Goal: Communication & Community: Ask a question

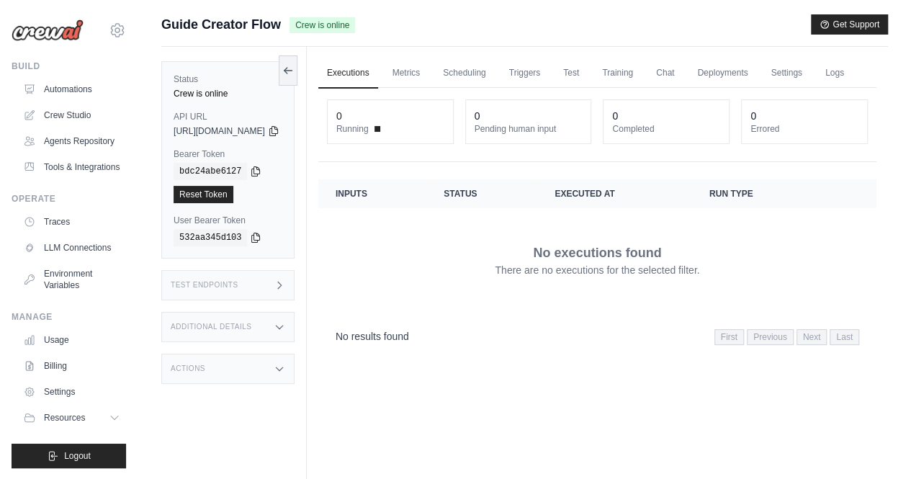
click at [225, 382] on div "Status Crew is online API URL copied https://guide-creator-flow-43e8243c-6c99-4…" at bounding box center [233, 286] width 145 height 479
click at [223, 372] on div "Actions" at bounding box center [227, 368] width 133 height 30
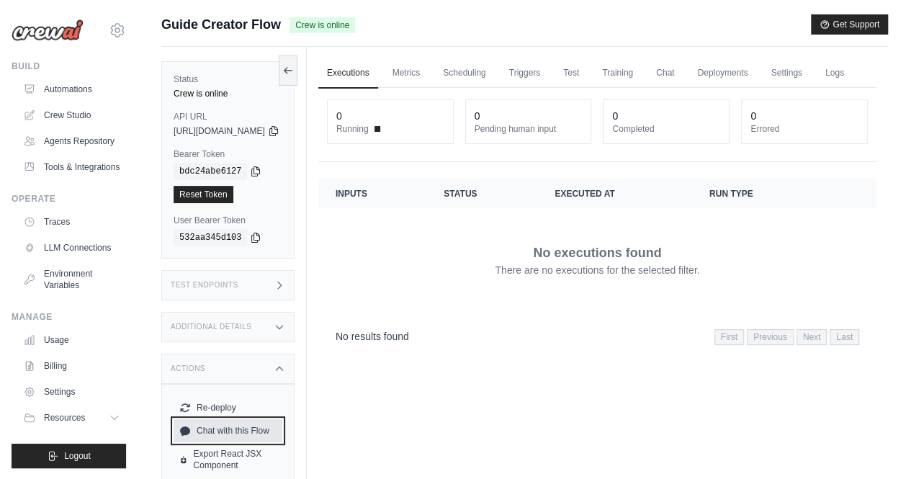
click at [232, 425] on link "Chat with this Flow" at bounding box center [227, 430] width 109 height 23
click at [282, 134] on div "https://guide-creator-flow-43e8243c-6c99-4c24-bdba--ef9dadd4.crewai.com" at bounding box center [227, 131] width 109 height 12
click at [279, 133] on icon at bounding box center [274, 131] width 12 height 12
click at [252, 178] on div "bdc24abe6127" at bounding box center [227, 171] width 109 height 17
click at [250, 166] on icon at bounding box center [256, 171] width 12 height 12
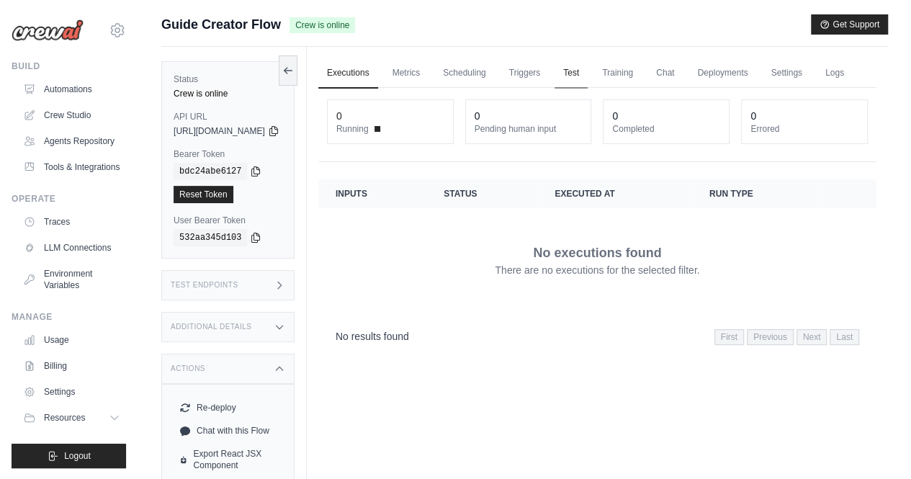
click at [587, 77] on link "Test" at bounding box center [570, 73] width 33 height 30
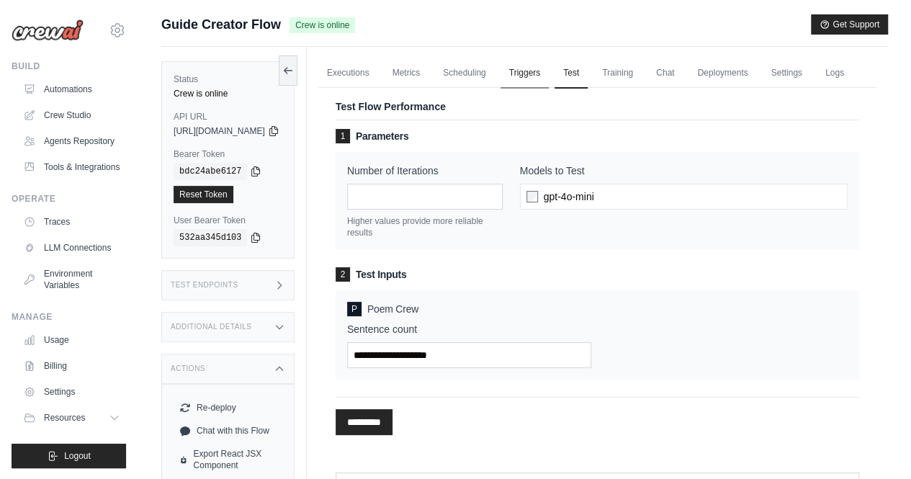
click at [549, 73] on link "Triggers" at bounding box center [524, 73] width 49 height 30
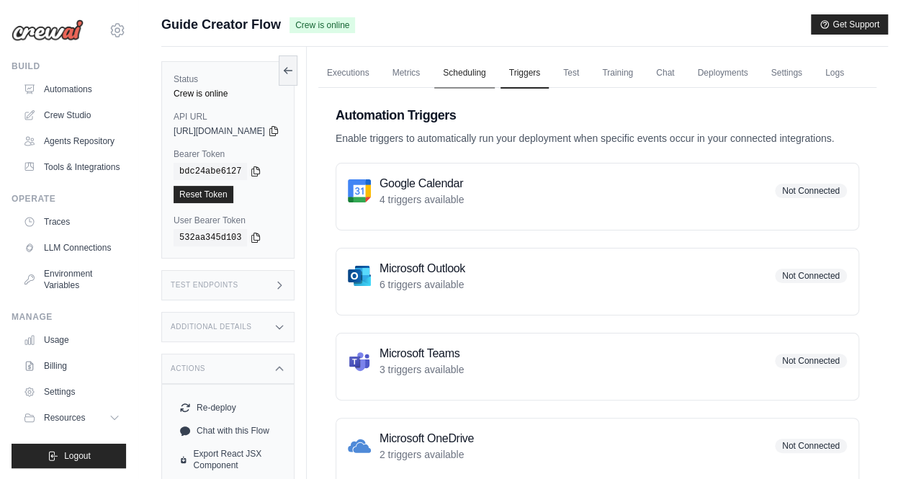
click at [494, 78] on link "Scheduling" at bounding box center [464, 73] width 60 height 30
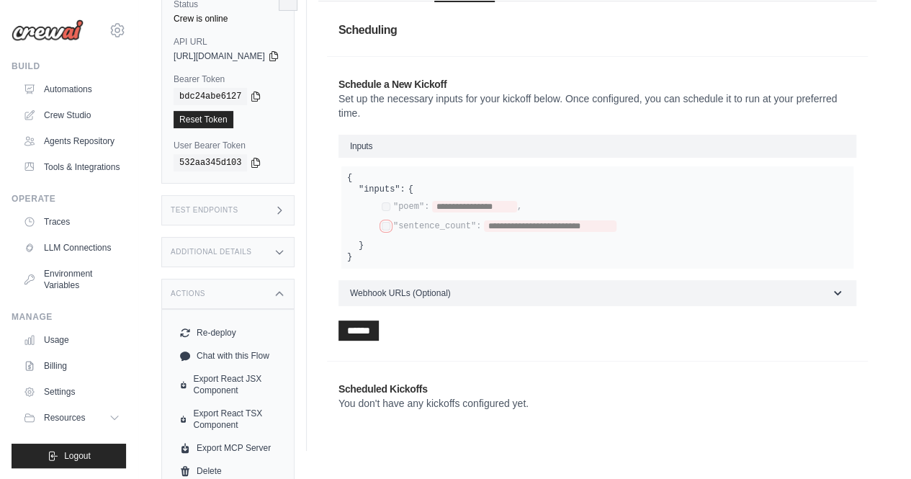
scroll to position [99, 0]
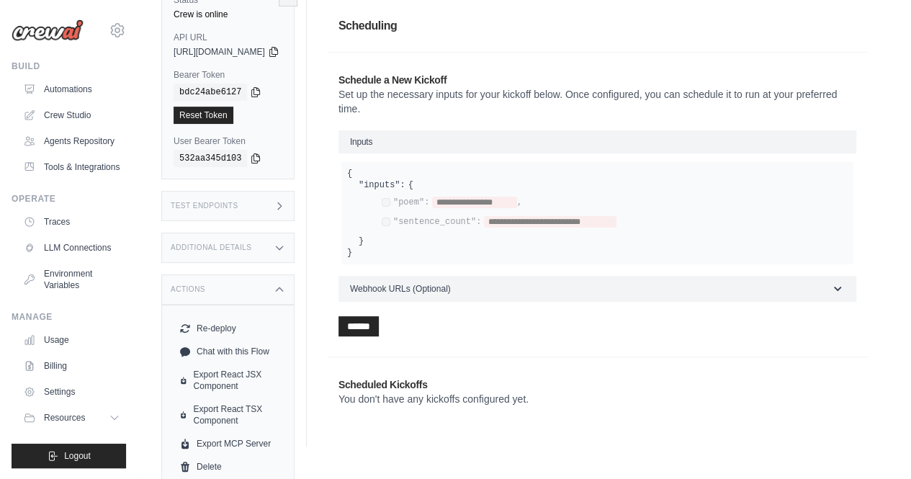
click at [492, 406] on p "You don't have any kickoffs configured yet." at bounding box center [464, 399] width 253 height 14
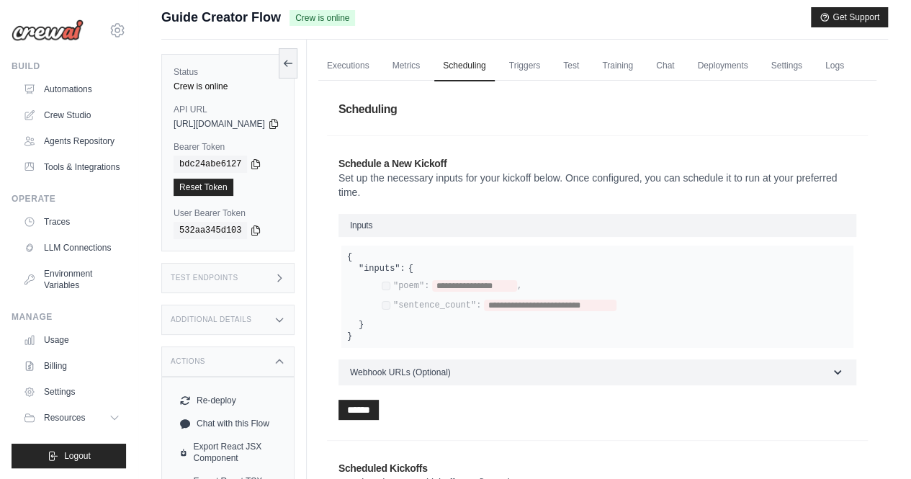
scroll to position [0, 0]
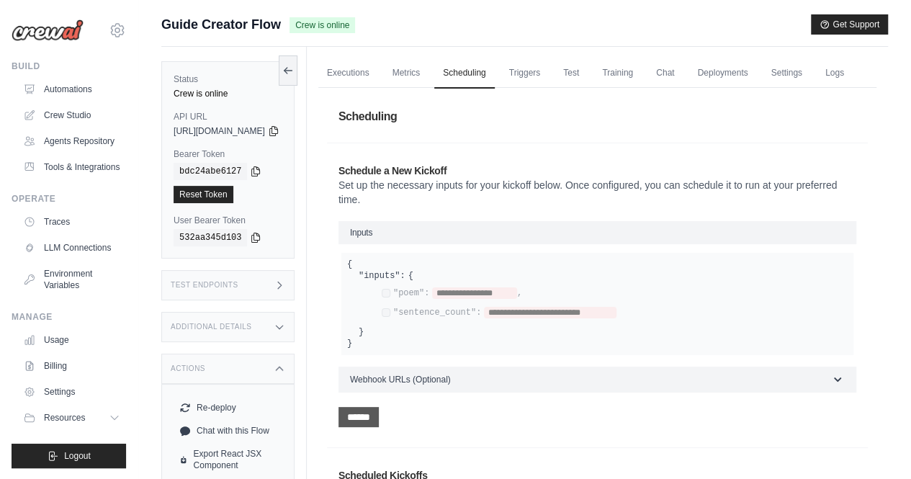
click at [379, 427] on input "******" at bounding box center [358, 417] width 40 height 20
click at [549, 74] on link "Triggers" at bounding box center [524, 73] width 49 height 30
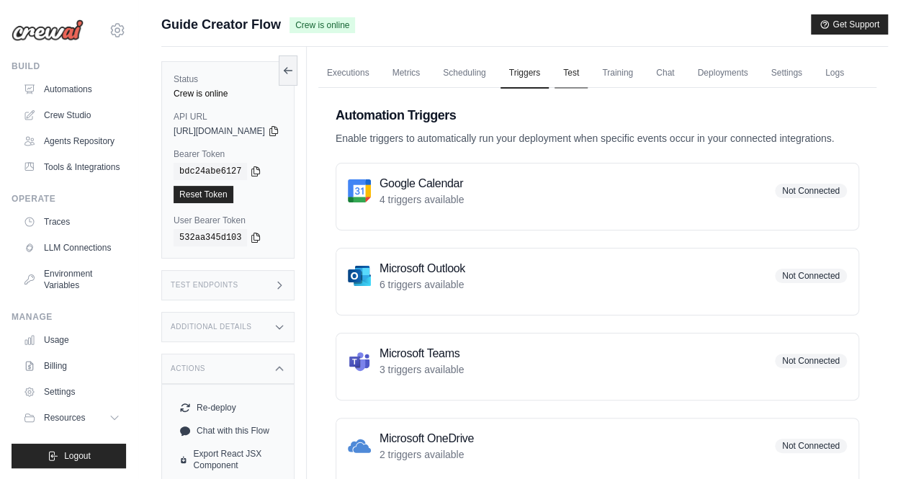
click at [587, 74] on link "Test" at bounding box center [570, 73] width 33 height 30
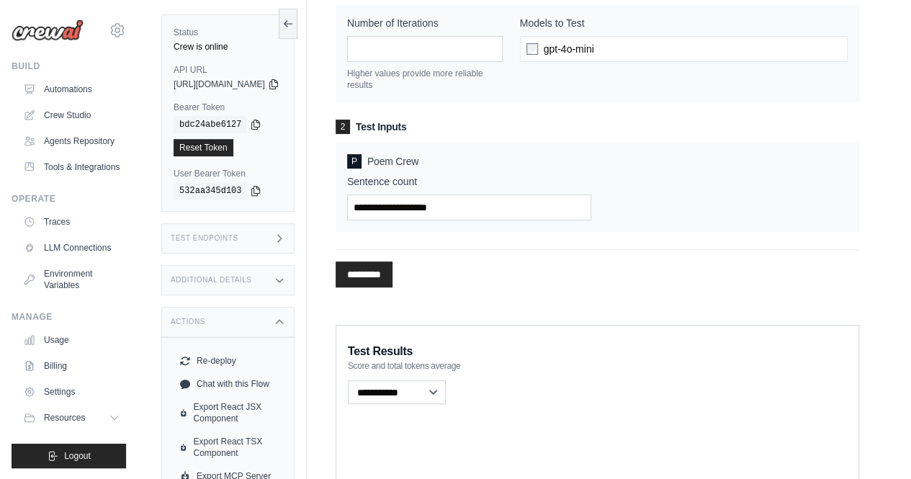
scroll to position [148, 0]
click at [388, 146] on div "1 Parameters Number of Iterations * Higher values provide more reliable results…" at bounding box center [596, 106] width 523 height 251
click at [350, 133] on span "2" at bounding box center [342, 126] width 14 height 14
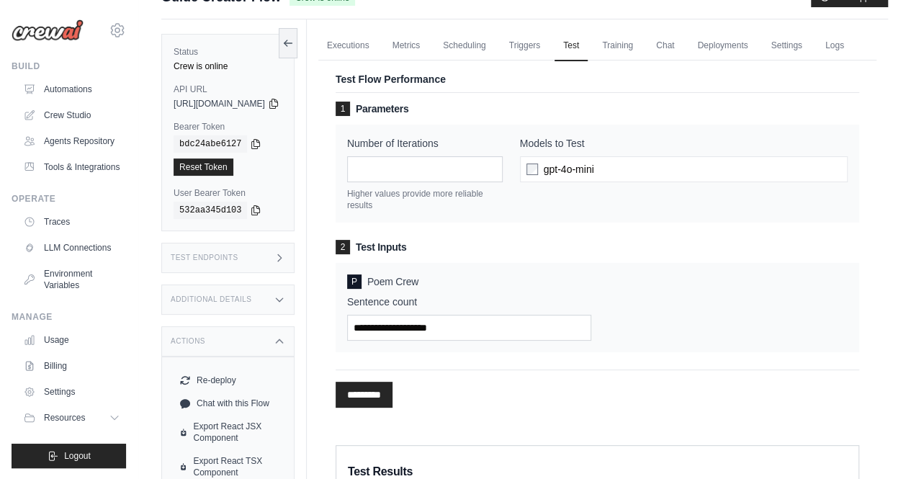
scroll to position [0, 0]
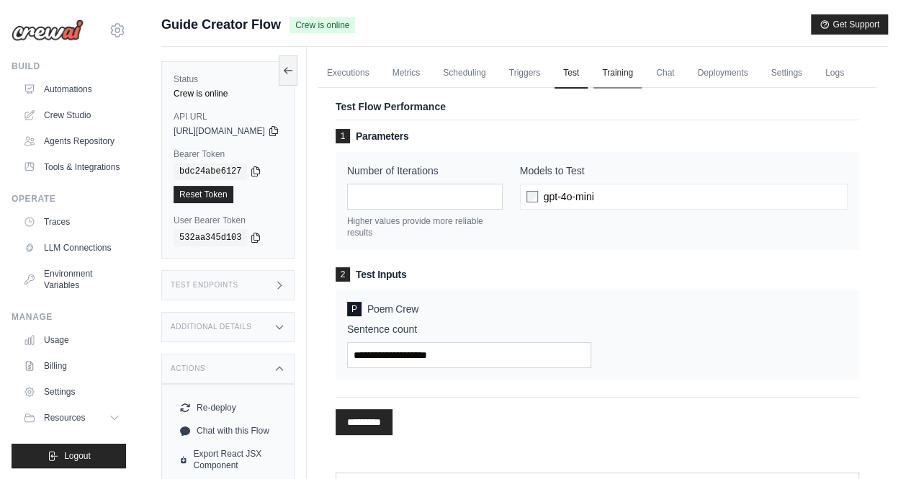
click at [641, 73] on link "Training" at bounding box center [617, 73] width 48 height 30
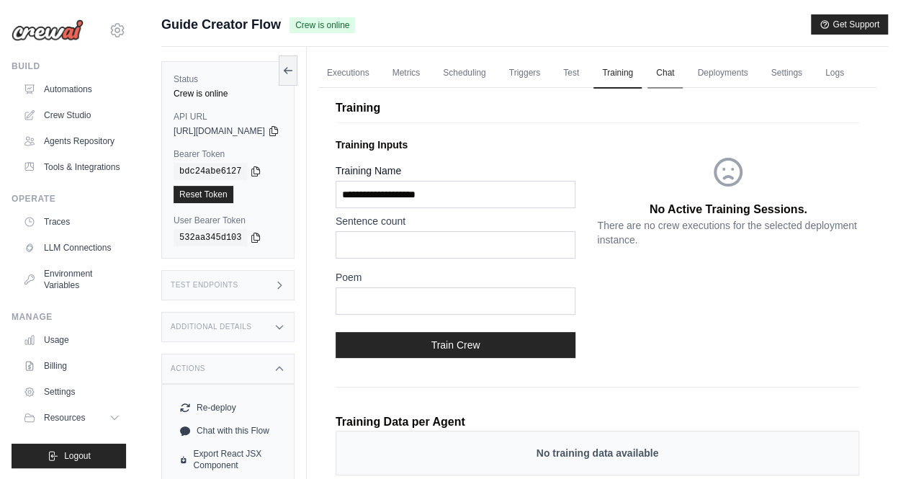
click at [682, 69] on link "Chat" at bounding box center [664, 73] width 35 height 30
click at [682, 73] on link "Chat" at bounding box center [664, 73] width 35 height 30
click at [597, 260] on div "Sentence count Poem" at bounding box center [466, 267] width 262 height 107
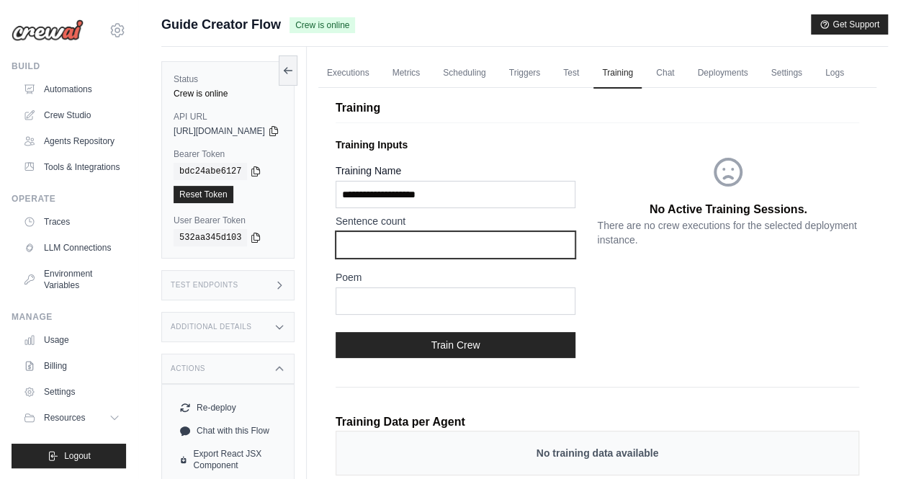
click at [411, 258] on input "text" at bounding box center [455, 244] width 240 height 27
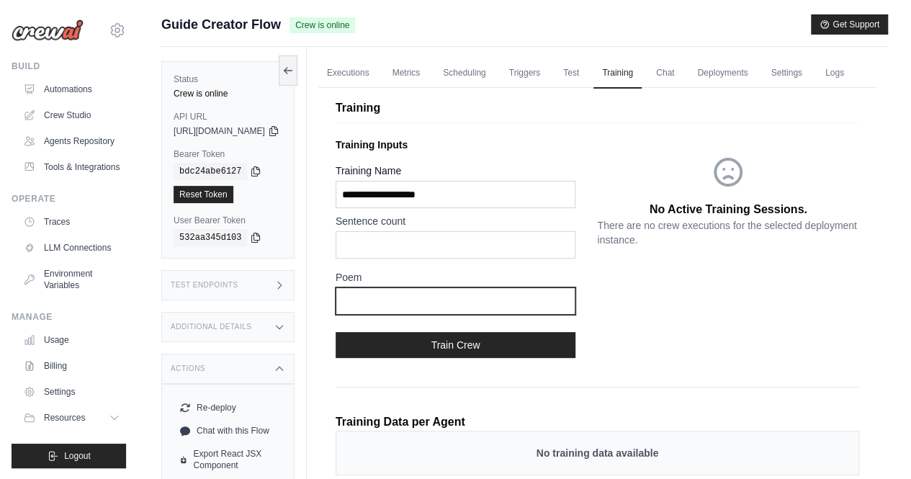
click at [405, 315] on input "text" at bounding box center [455, 300] width 240 height 27
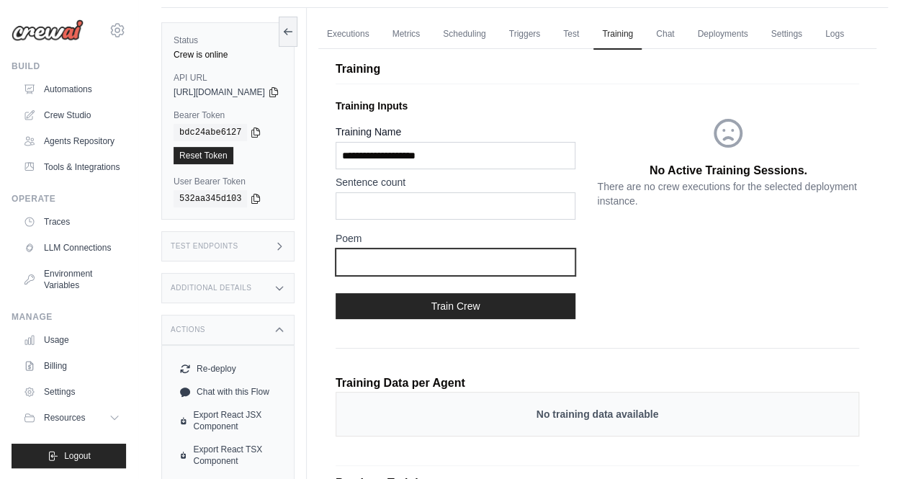
scroll to position [37, 0]
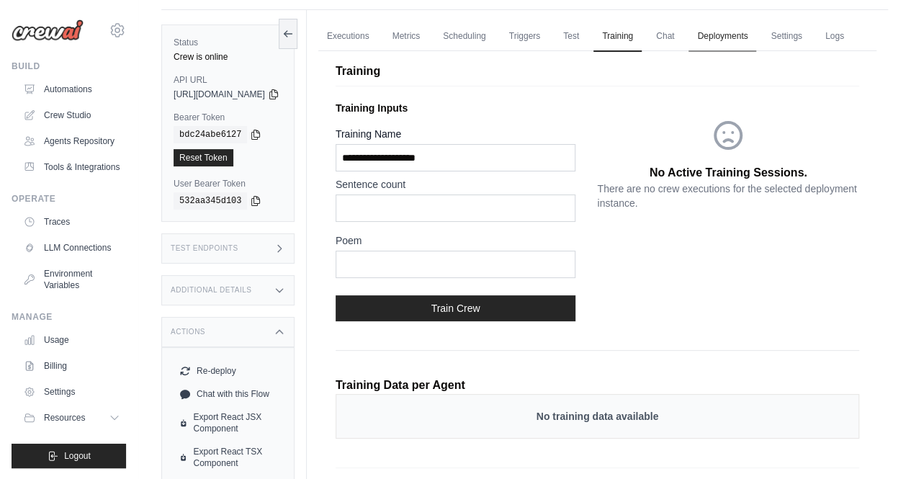
click at [756, 38] on link "Deployments" at bounding box center [722, 37] width 68 height 30
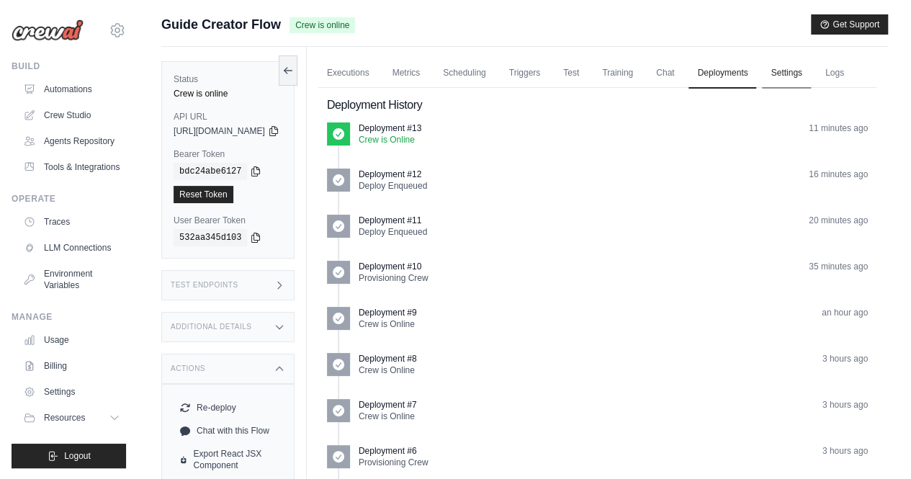
click at [810, 74] on link "Settings" at bounding box center [786, 73] width 48 height 30
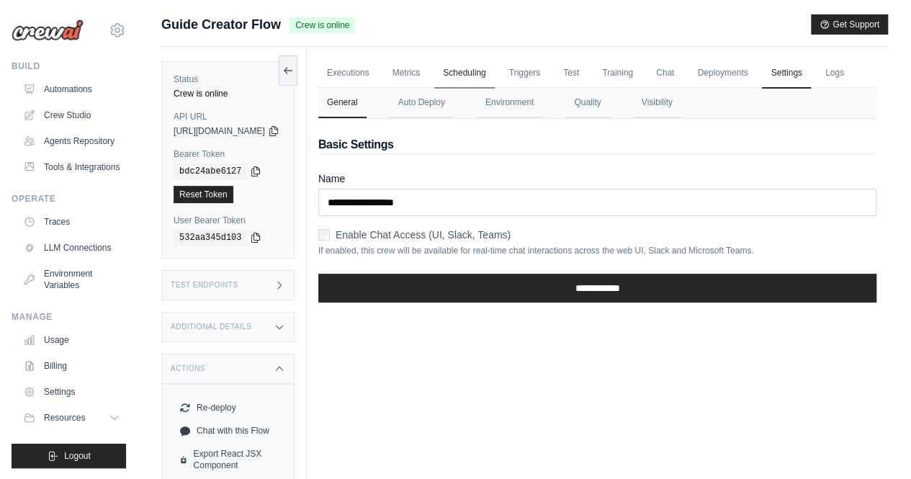
click at [494, 68] on link "Scheduling" at bounding box center [464, 73] width 60 height 30
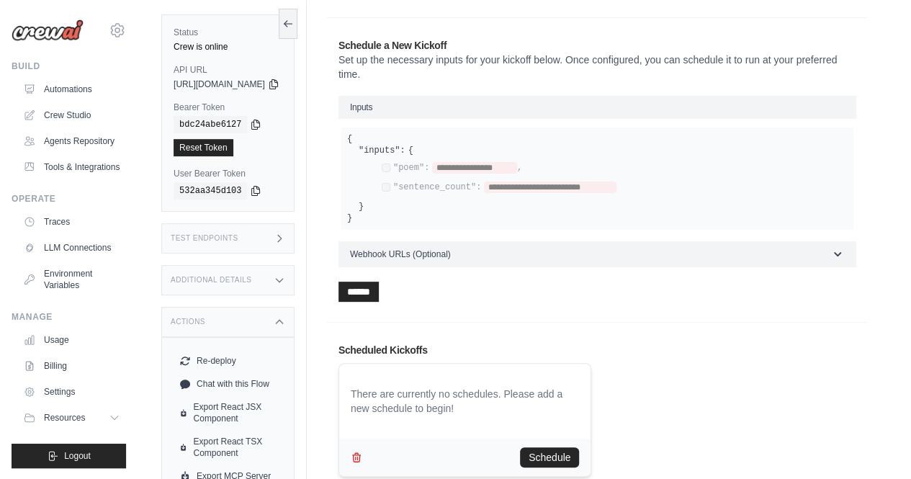
scroll to position [204, 0]
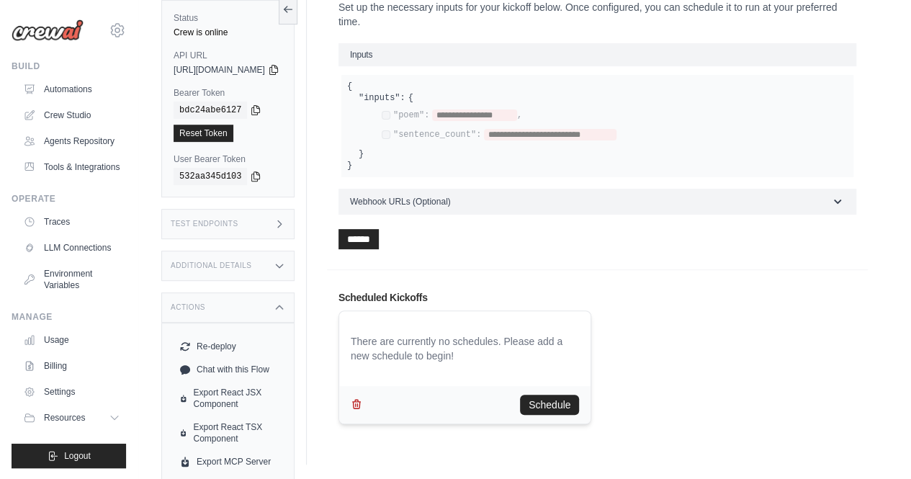
click at [362, 402] on icon "button" at bounding box center [357, 404] width 12 height 12
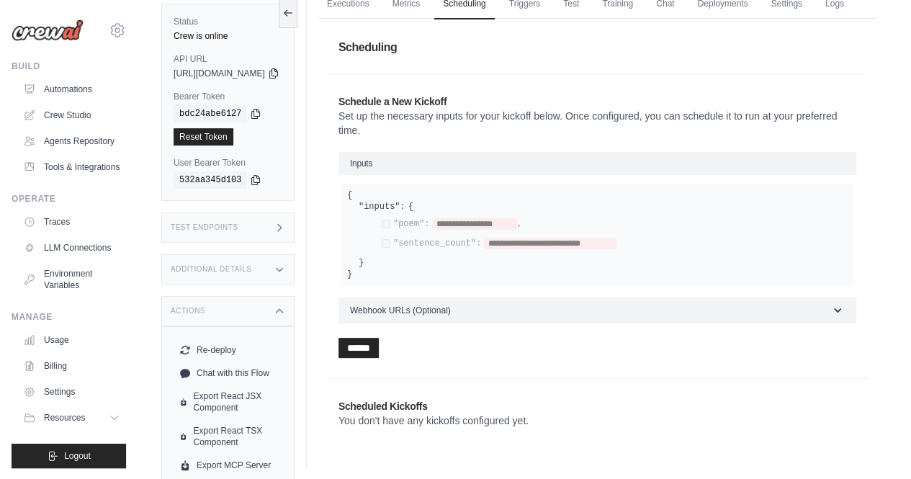
scroll to position [0, 0]
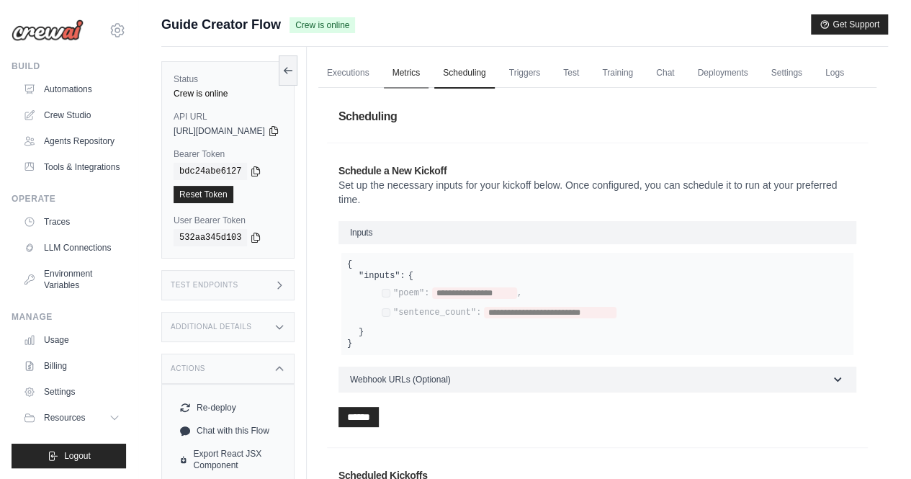
click at [429, 76] on link "Metrics" at bounding box center [406, 73] width 45 height 30
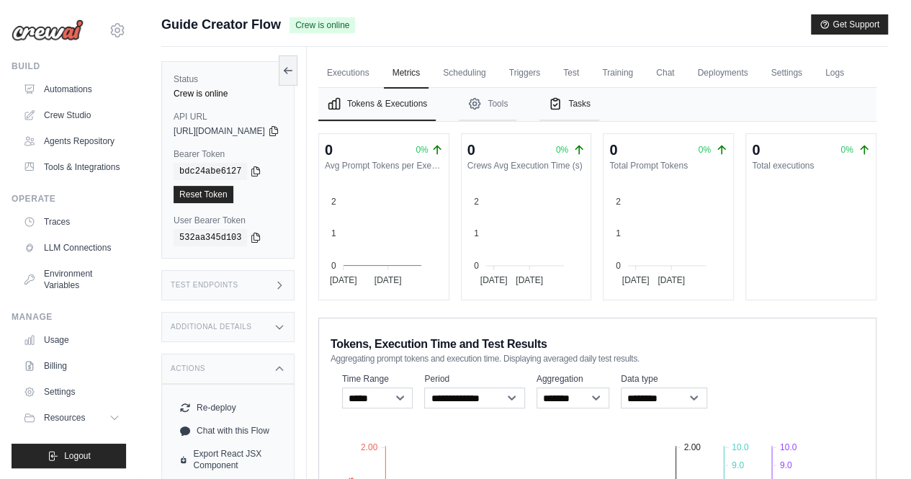
click at [599, 121] on button "Tasks" at bounding box center [569, 104] width 60 height 33
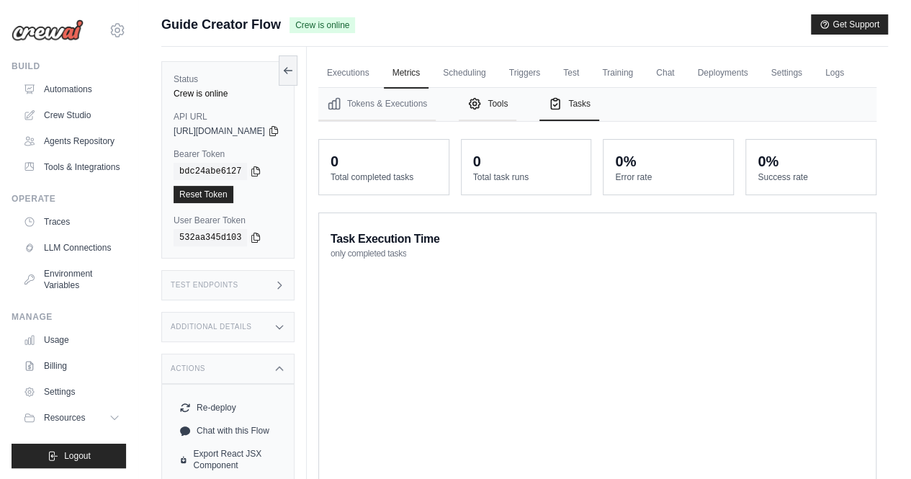
click at [516, 121] on button "Tools" at bounding box center [488, 104] width 58 height 33
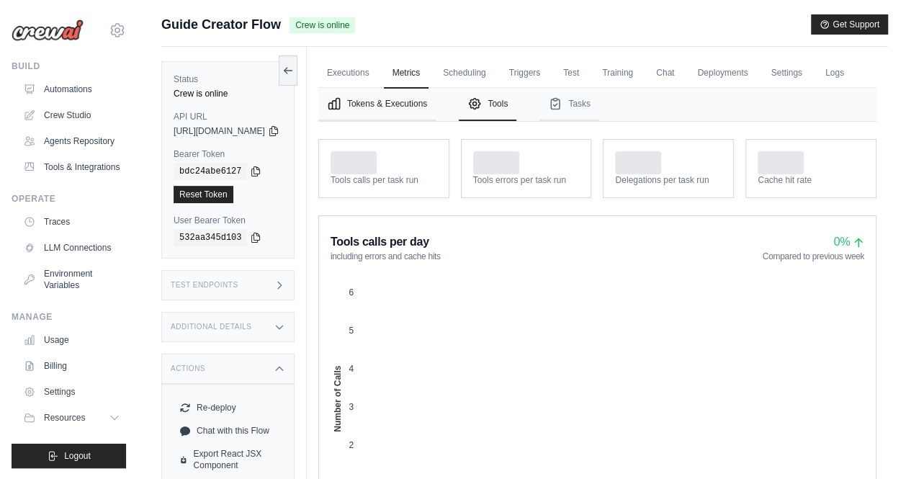
click at [430, 121] on button "Tokens & Executions" at bounding box center [376, 104] width 117 height 33
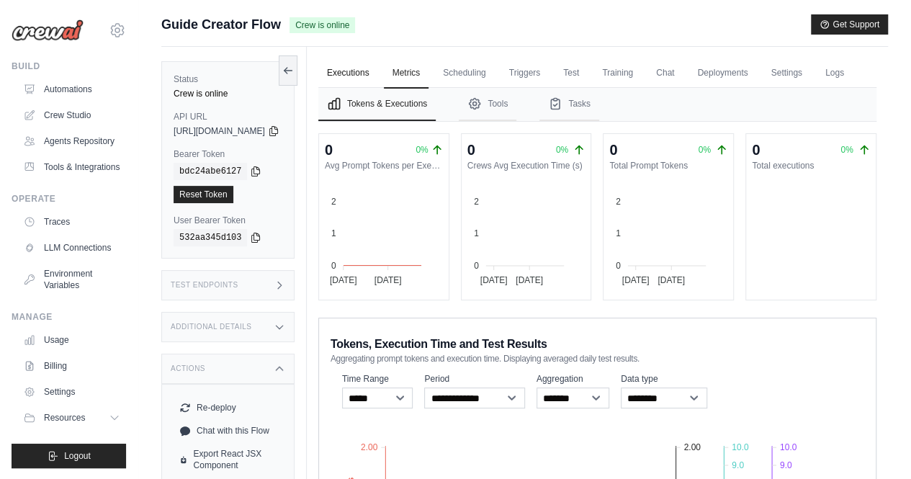
click at [378, 74] on link "Executions" at bounding box center [348, 73] width 60 height 30
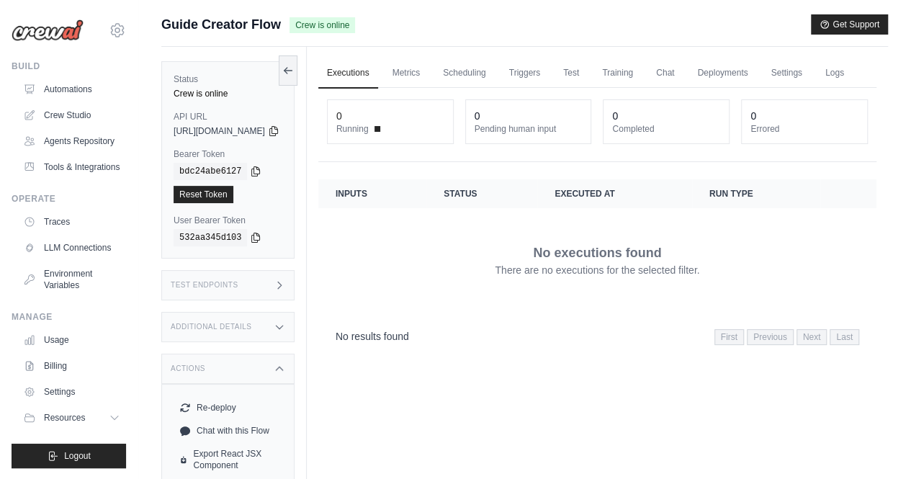
scroll to position [1, 0]
click at [294, 71] on icon at bounding box center [288, 69] width 12 height 12
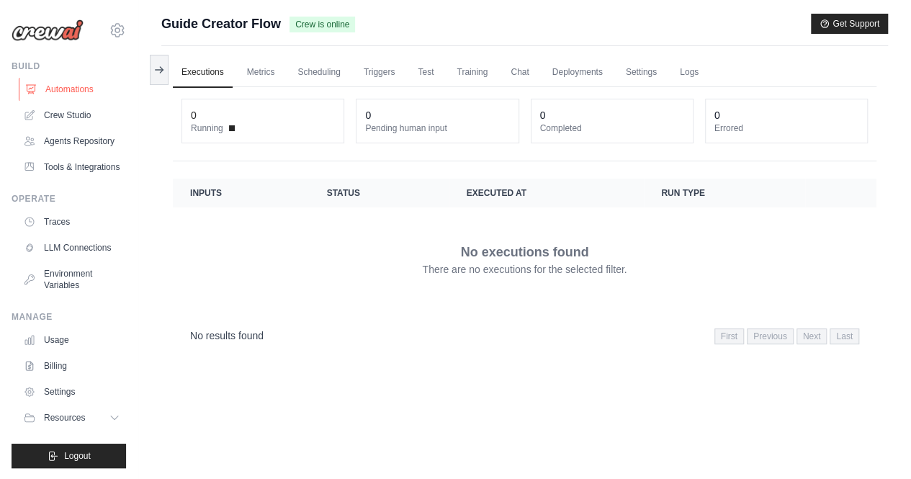
click at [85, 91] on link "Automations" at bounding box center [73, 89] width 109 height 23
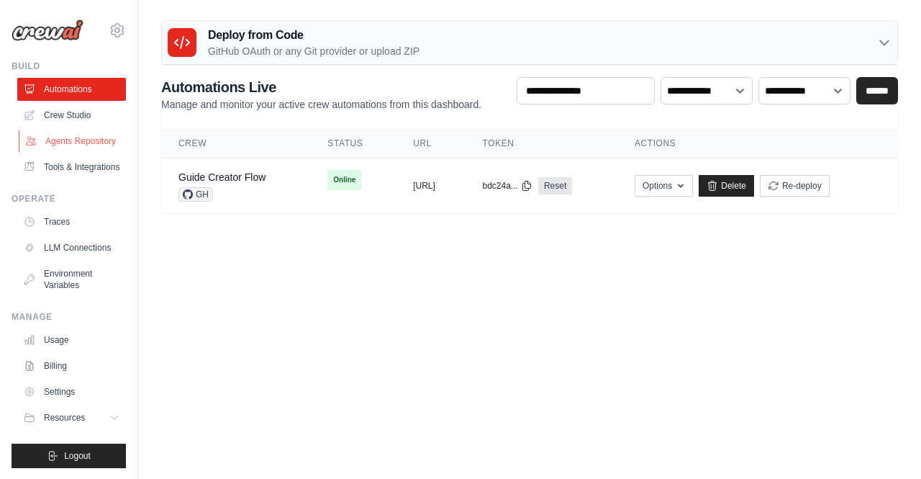
click at [96, 141] on link "Agents Repository" at bounding box center [73, 141] width 109 height 23
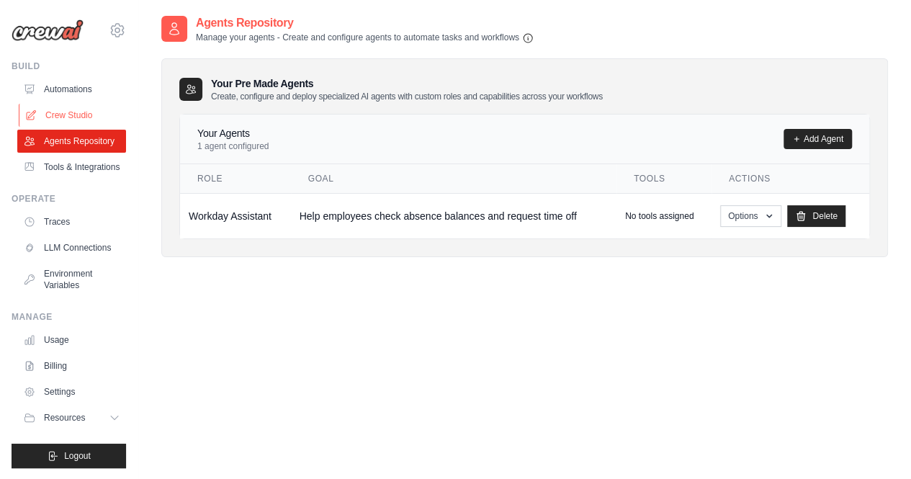
click at [78, 109] on link "Crew Studio" at bounding box center [73, 115] width 109 height 23
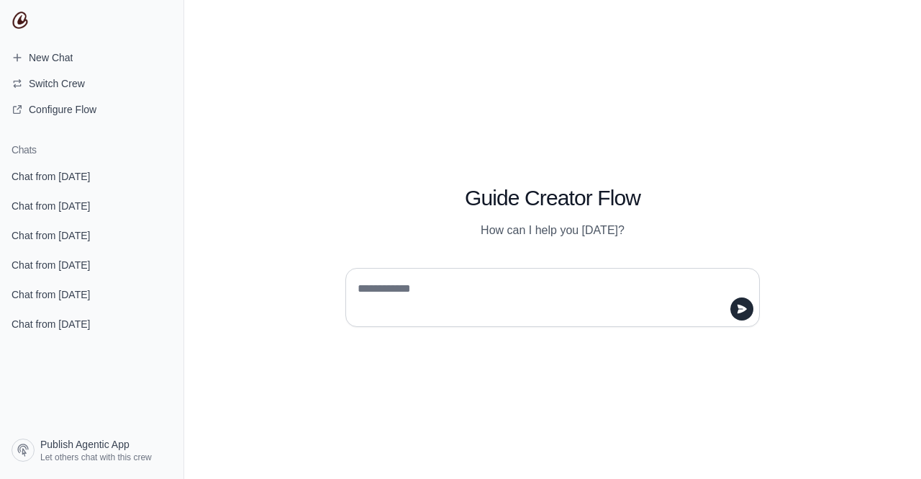
click at [405, 305] on textarea at bounding box center [548, 297] width 387 height 40
type textarea "**********"
type textarea "**"
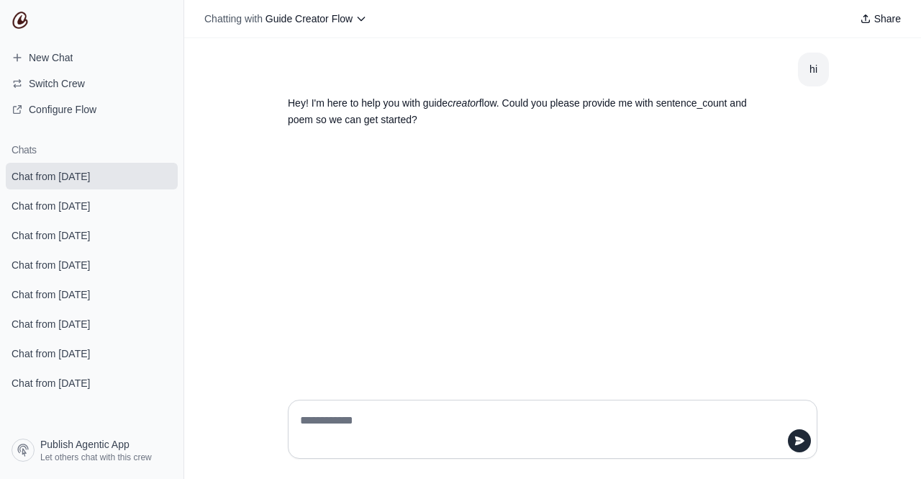
type textarea "*"
type textarea "**********"
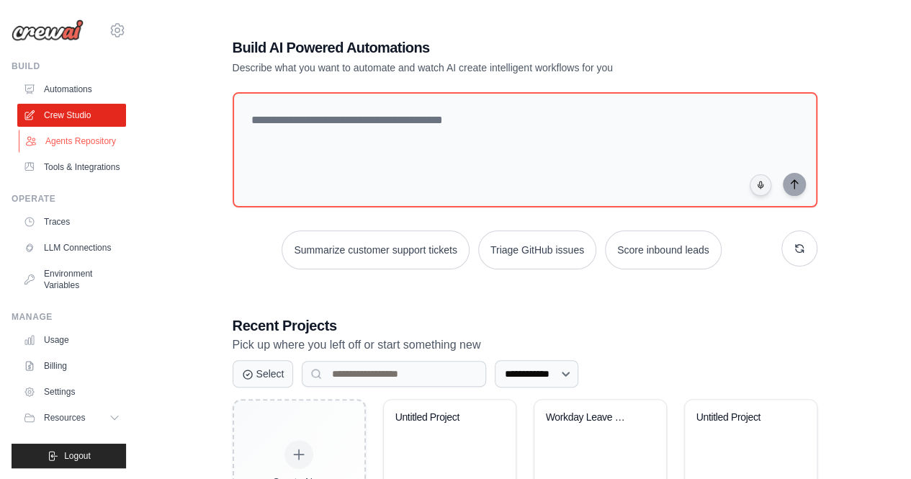
click at [86, 143] on link "Agents Repository" at bounding box center [73, 141] width 109 height 23
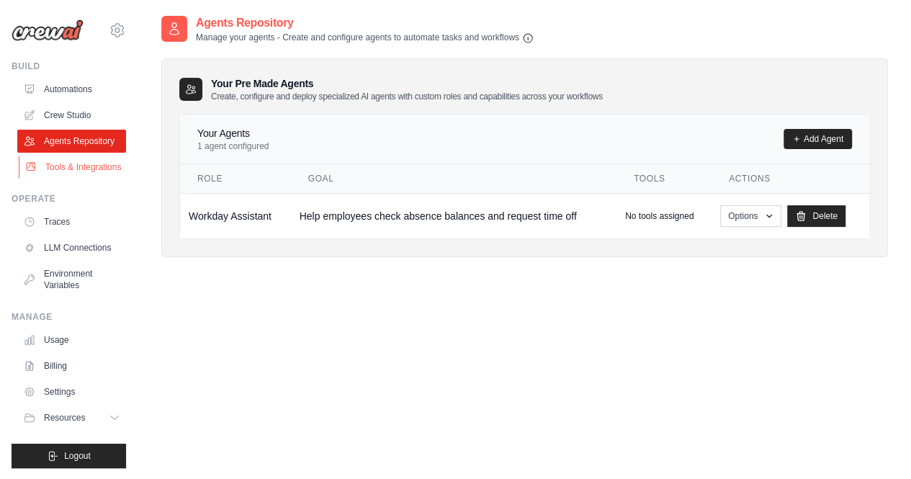
click at [71, 171] on link "Tools & Integrations" at bounding box center [73, 166] width 109 height 23
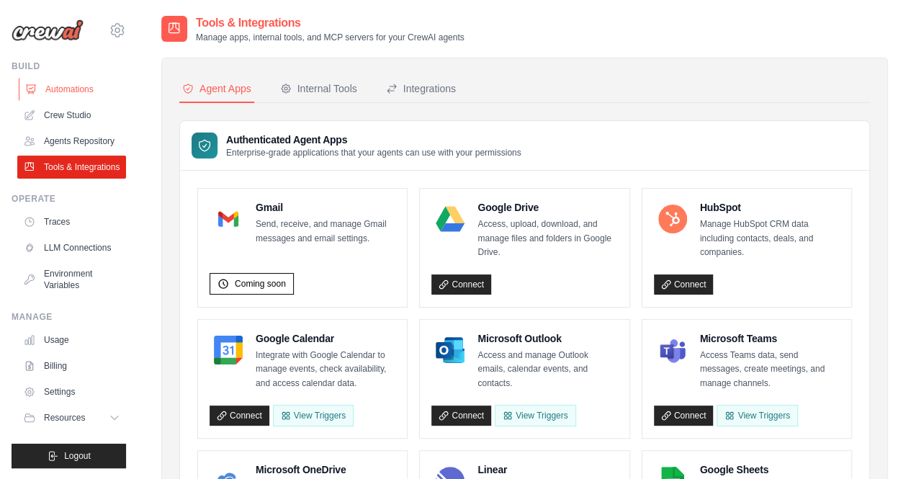
click at [82, 89] on link "Automations" at bounding box center [73, 89] width 109 height 23
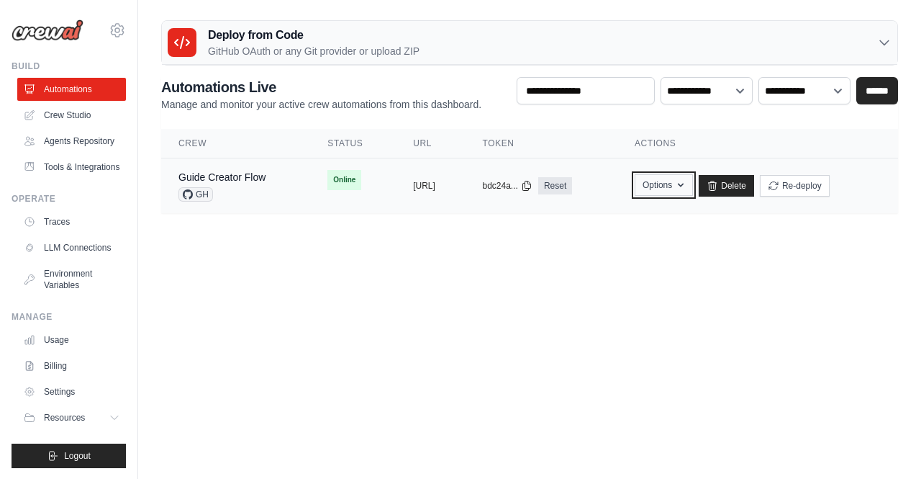
click at [687, 185] on icon "button" at bounding box center [681, 185] width 12 height 12
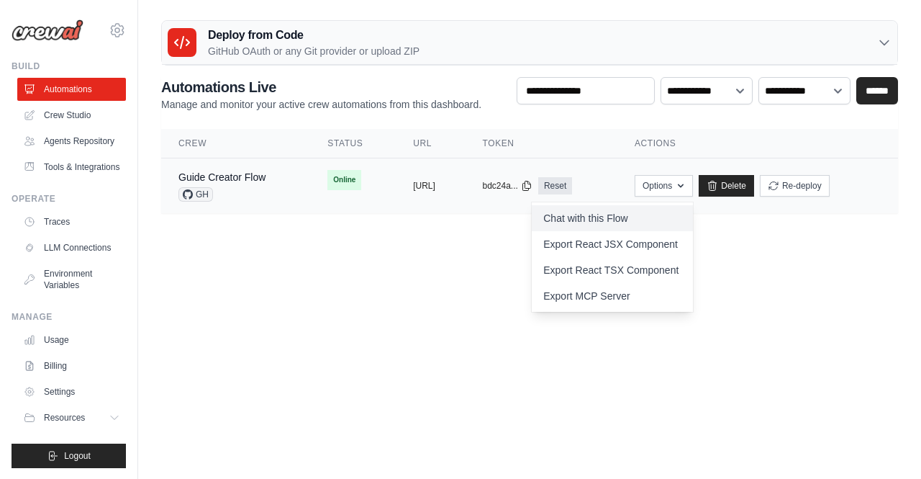
click at [665, 217] on link "Chat with this Flow" at bounding box center [612, 218] width 161 height 26
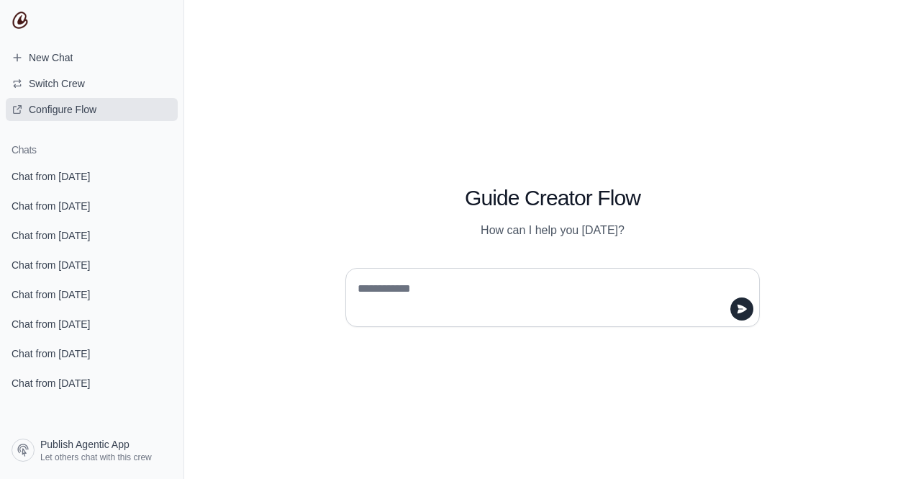
click at [71, 117] on link "Configure Flow" at bounding box center [92, 109] width 172 height 23
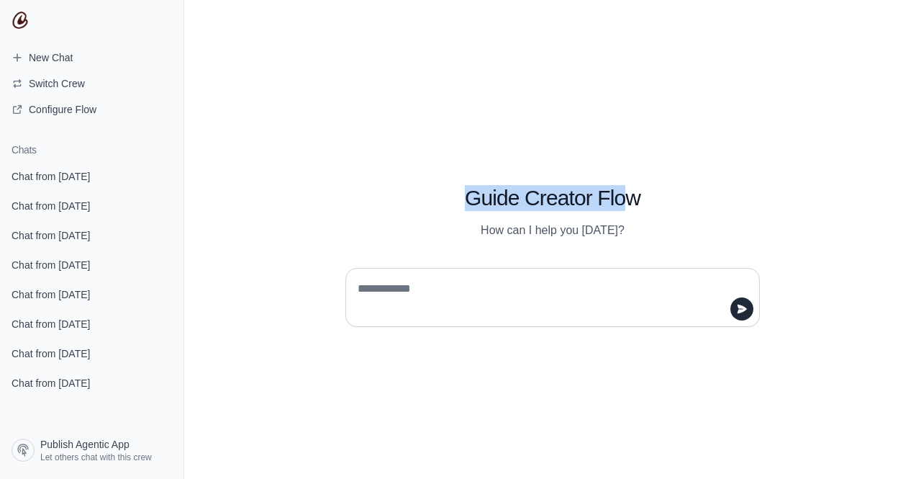
drag, startPoint x: 465, startPoint y: 197, endPoint x: 630, endPoint y: 199, distance: 164.9
click at [630, 199] on h1 "Guide Creator Flow" at bounding box center [553, 198] width 415 height 26
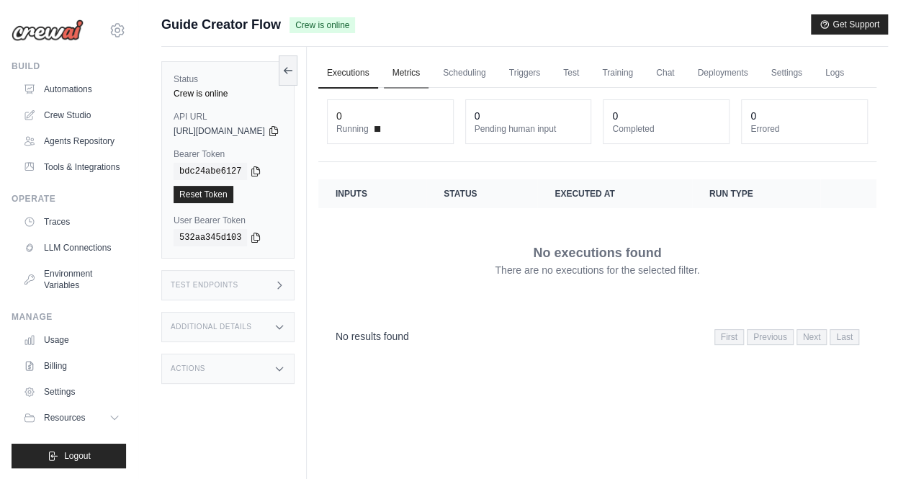
click at [429, 71] on link "Metrics" at bounding box center [406, 73] width 45 height 30
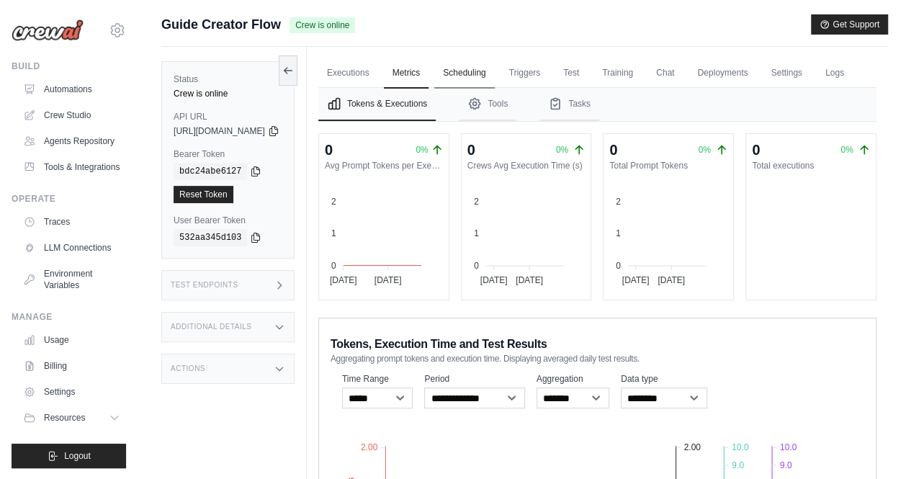
click at [485, 75] on link "Scheduling" at bounding box center [464, 73] width 60 height 30
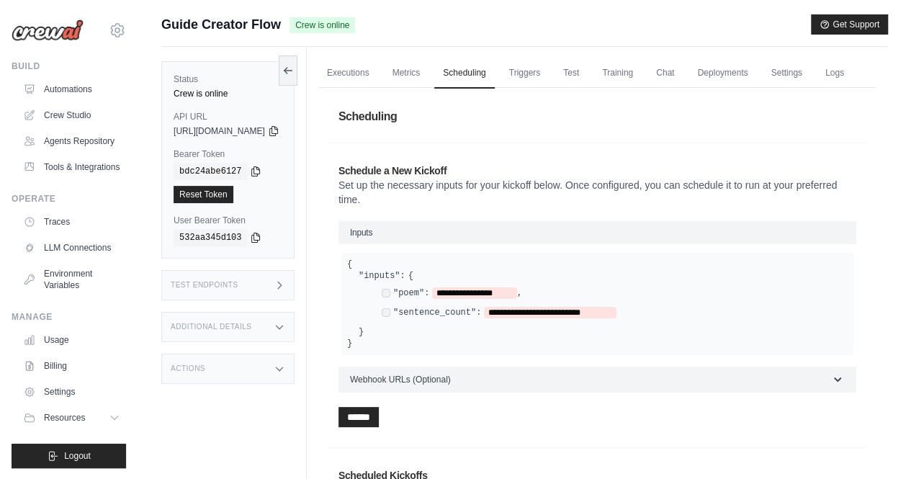
click at [372, 238] on span "Inputs" at bounding box center [361, 232] width 22 height 10
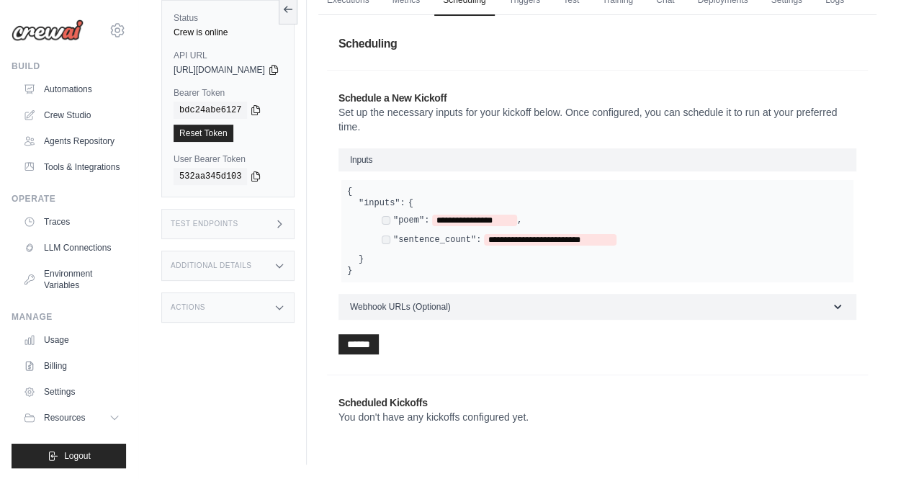
scroll to position [2, 0]
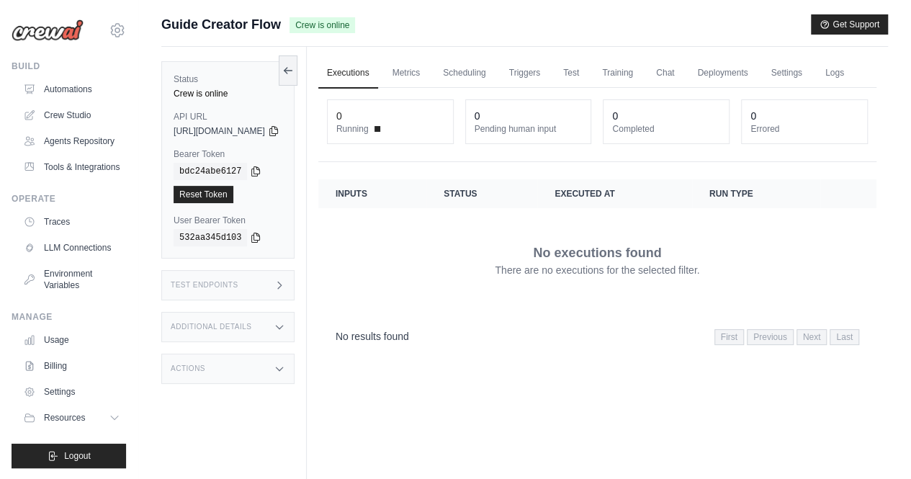
click at [284, 356] on div "Actions" at bounding box center [227, 368] width 133 height 30
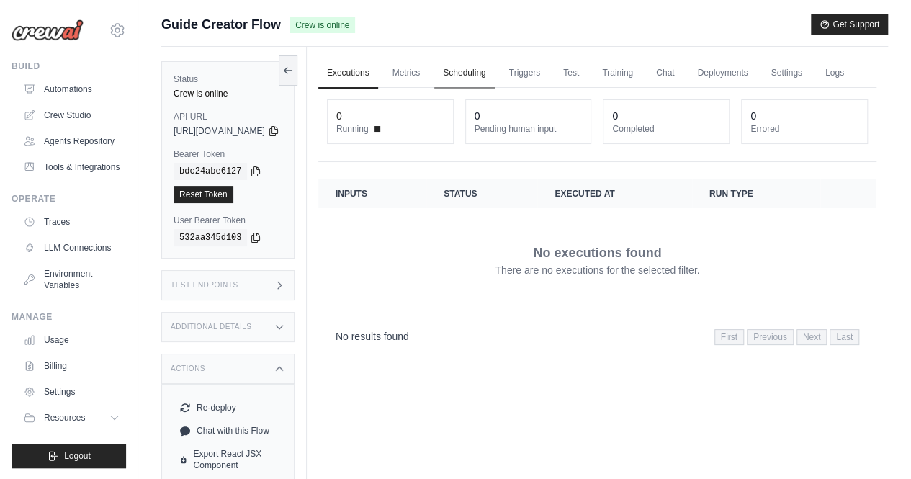
click at [494, 76] on link "Scheduling" at bounding box center [464, 73] width 60 height 30
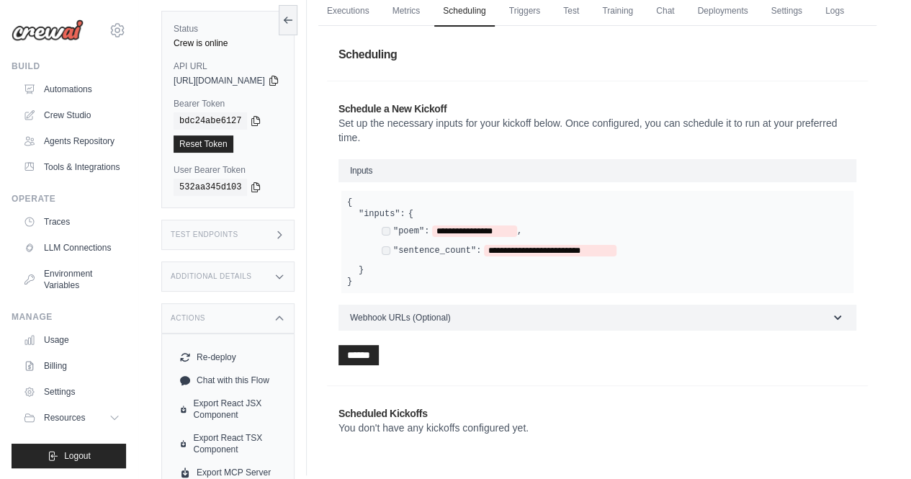
scroll to position [99, 0]
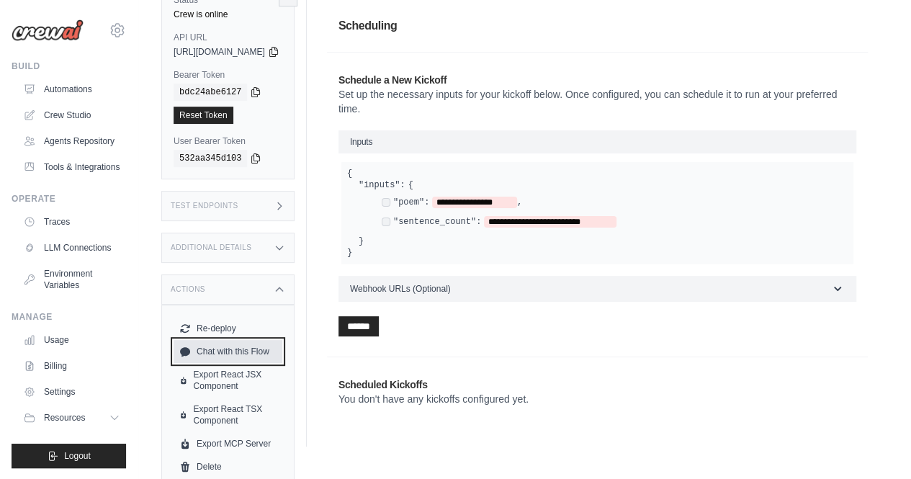
click at [233, 363] on link "Chat with this Flow" at bounding box center [227, 351] width 109 height 23
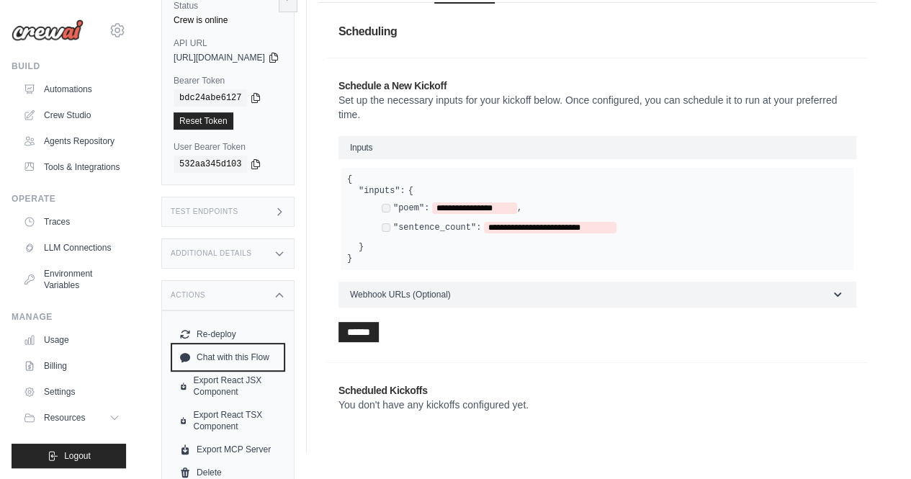
scroll to position [85, 0]
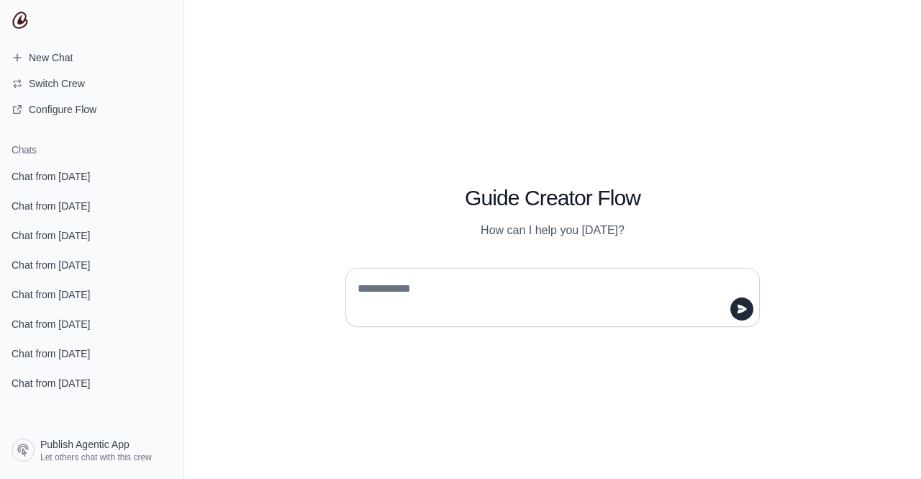
click at [435, 289] on textarea at bounding box center [548, 297] width 387 height 40
type textarea "**********"
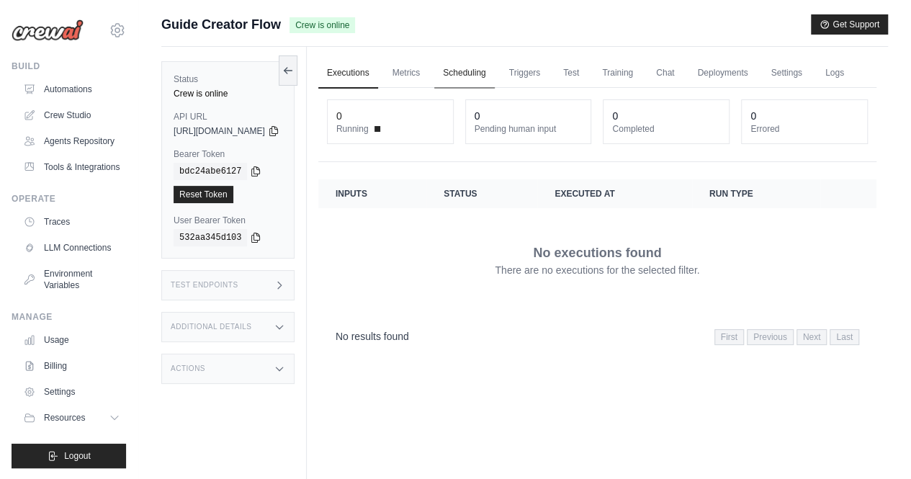
click at [494, 74] on link "Scheduling" at bounding box center [464, 73] width 60 height 30
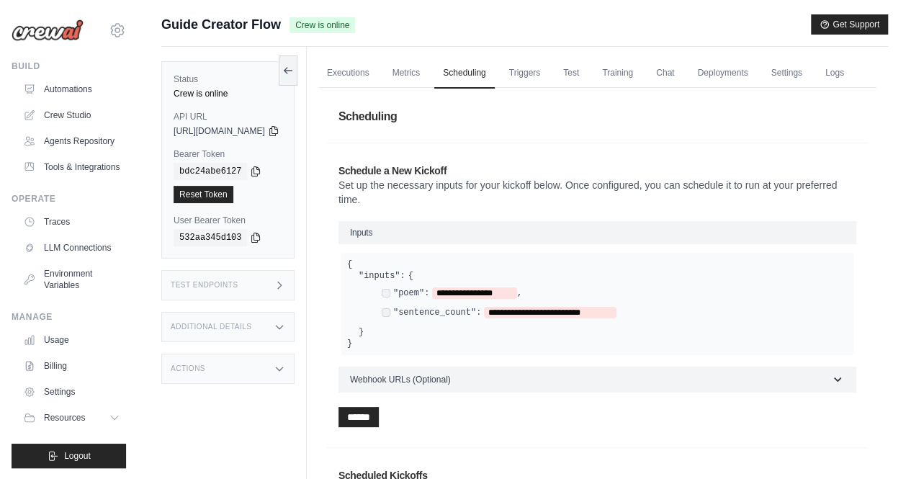
scroll to position [99, 0]
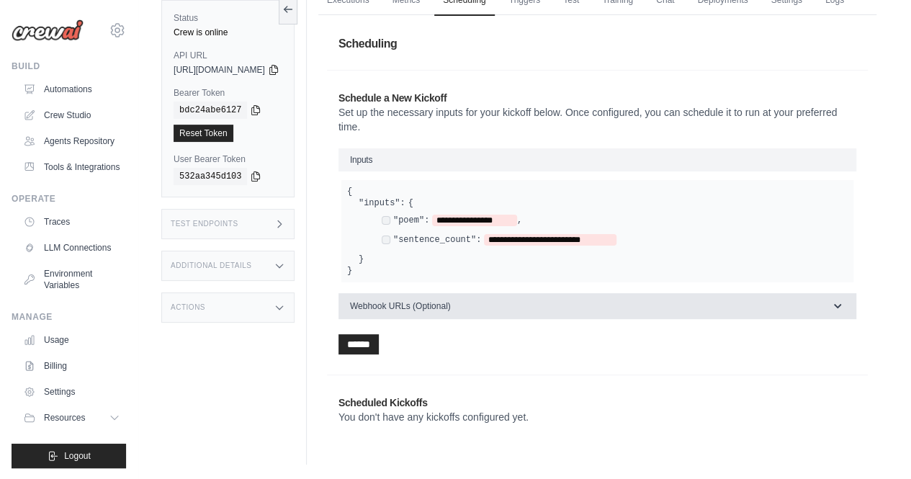
click at [430, 304] on span "Webhook URLs (Optional)" at bounding box center [400, 306] width 101 height 12
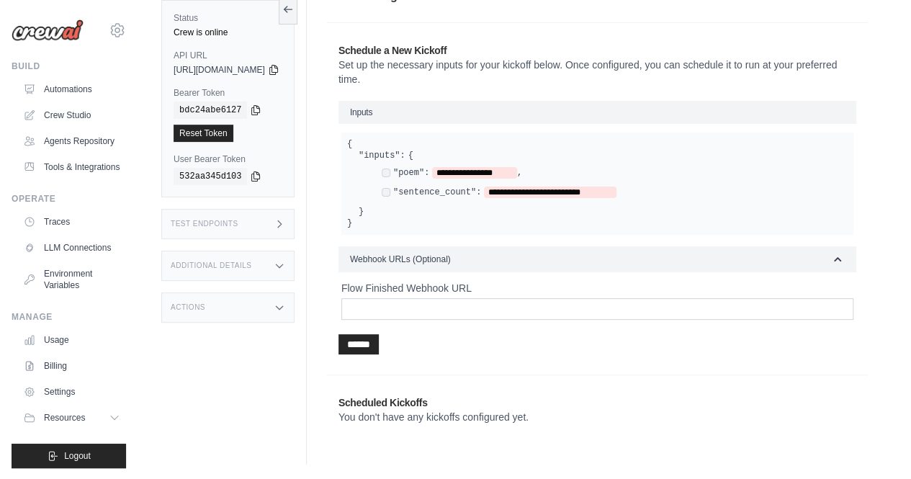
scroll to position [132, 0]
click at [451, 198] on label ""sentence_count":" at bounding box center [437, 192] width 88 height 12
click at [414, 200] on div "**********" at bounding box center [608, 183] width 477 height 33
click at [540, 161] on div "**********" at bounding box center [597, 183] width 512 height 102
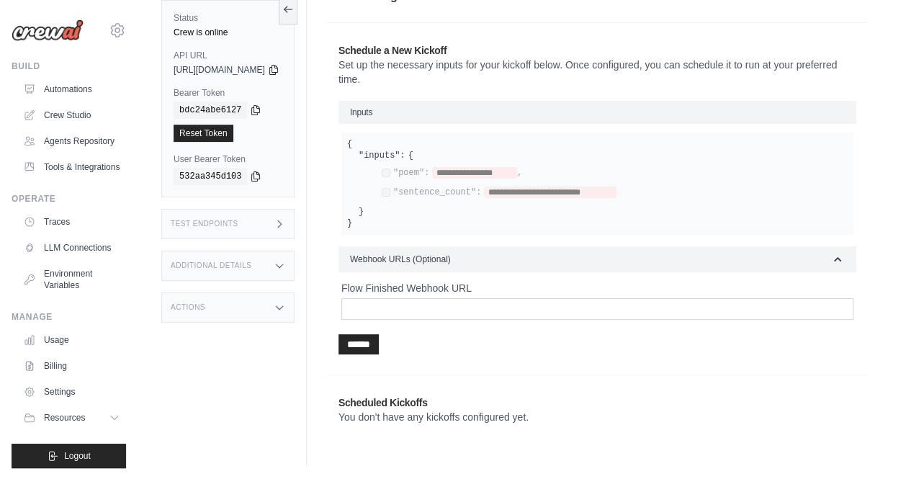
click at [240, 300] on div "Actions" at bounding box center [227, 307] width 133 height 30
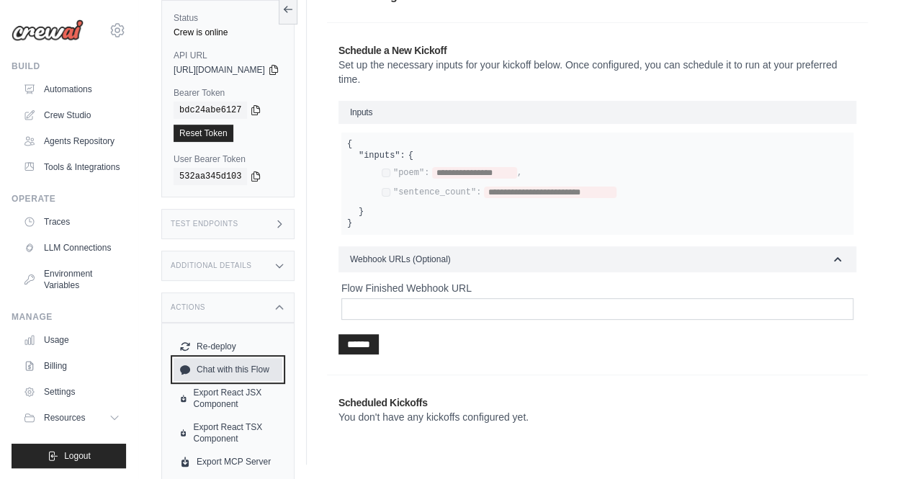
click at [240, 368] on link "Chat with this Flow" at bounding box center [227, 369] width 109 height 23
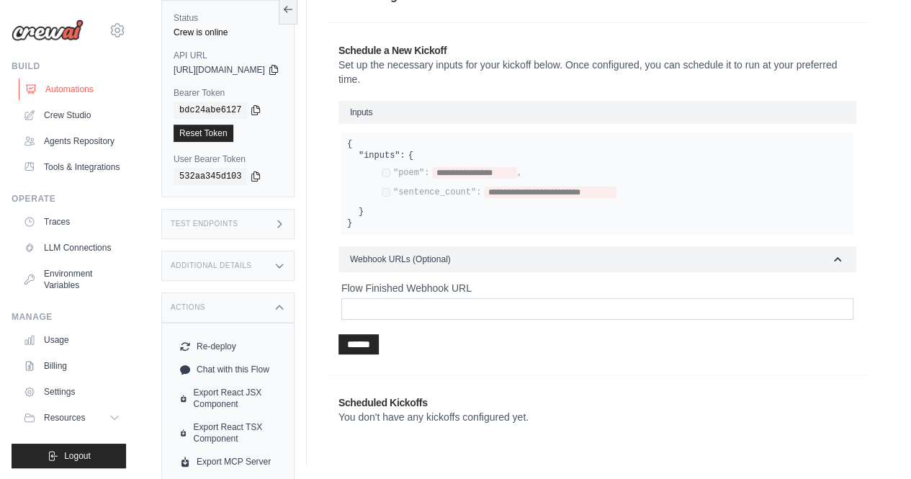
click at [76, 96] on link "Automations" at bounding box center [73, 89] width 109 height 23
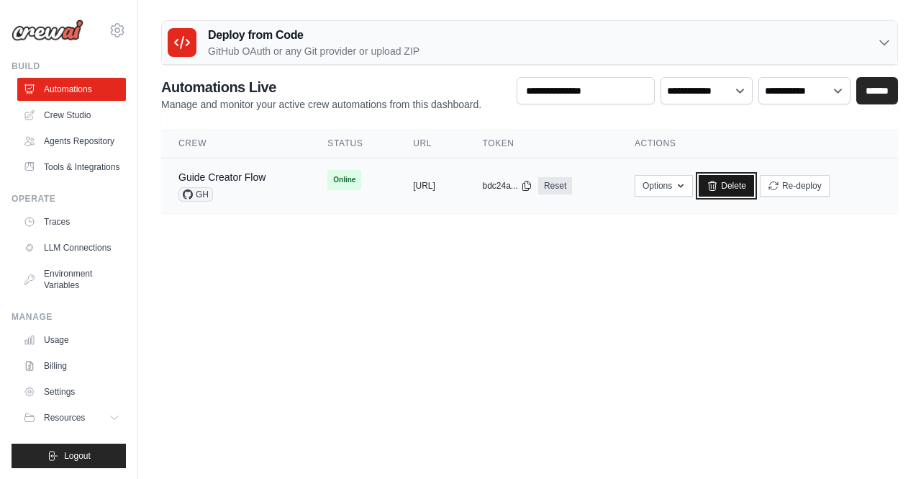
click at [754, 189] on link "Delete" at bounding box center [726, 186] width 55 height 22
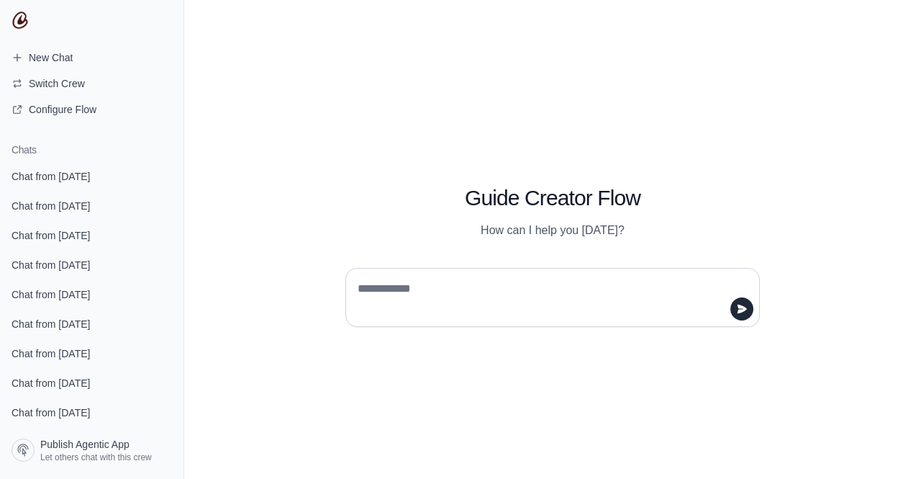
click at [415, 296] on textarea at bounding box center [548, 297] width 387 height 40
type textarea "**********"
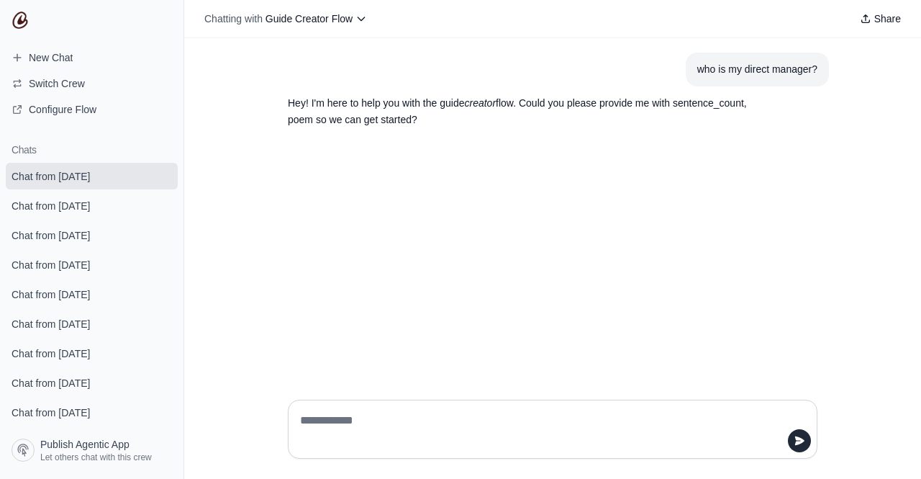
click at [527, 248] on div "who is my direct manager? Hey! I'm here to help you with the guide creator flow…" at bounding box center [552, 213] width 737 height 350
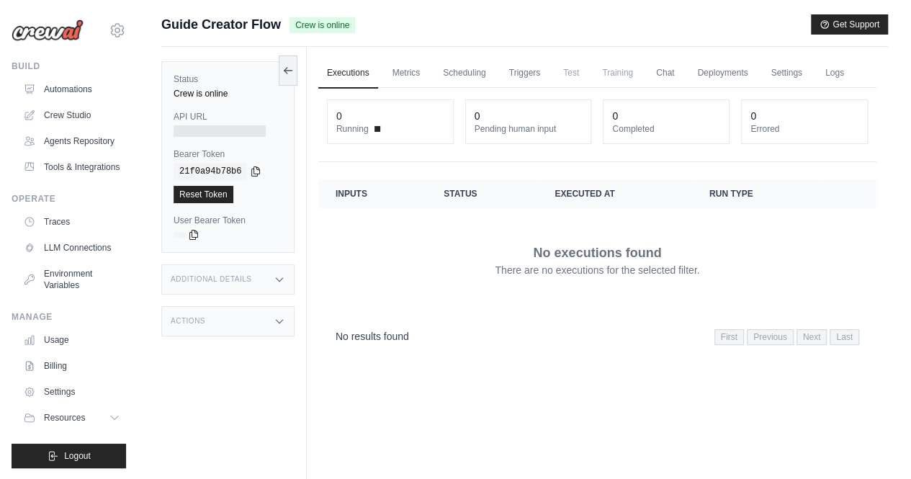
click at [251, 290] on div "Additional Details" at bounding box center [227, 279] width 133 height 30
click at [251, 284] on div "Additional Details" at bounding box center [227, 279] width 133 height 30
click at [262, 338] on div "Status Crew is online API URL Bearer Token copied 21f0a94b78b6 Reset Token User…" at bounding box center [233, 286] width 145 height 479
click at [262, 333] on div "Actions" at bounding box center [227, 321] width 133 height 30
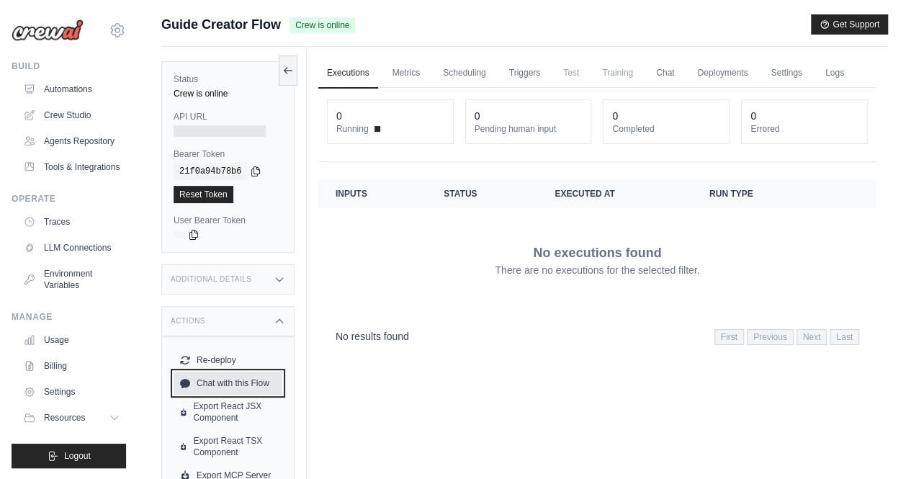
click at [237, 378] on link "Chat with this Flow" at bounding box center [227, 382] width 109 height 23
click at [423, 230] on div "No executions found There are no executions for the selected filter." at bounding box center [596, 260] width 523 height 81
click at [319, 24] on span "Crew is online" at bounding box center [322, 25] width 66 height 16
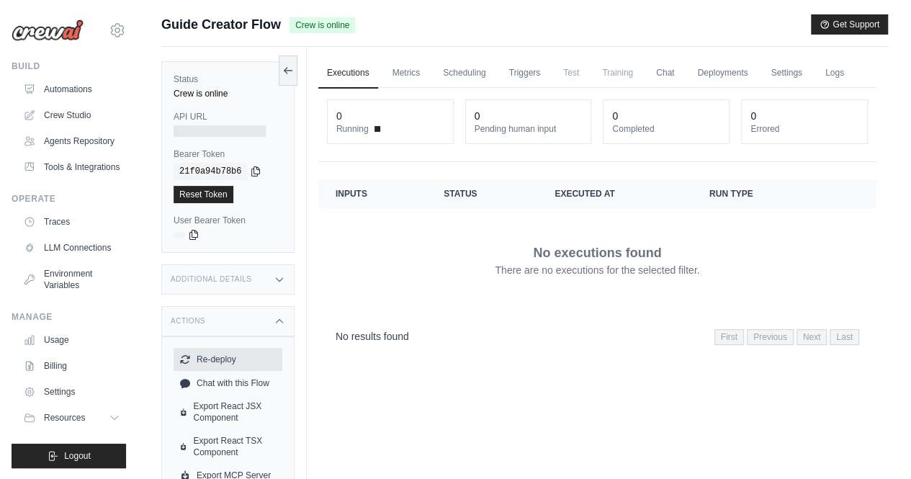
scroll to position [60, 0]
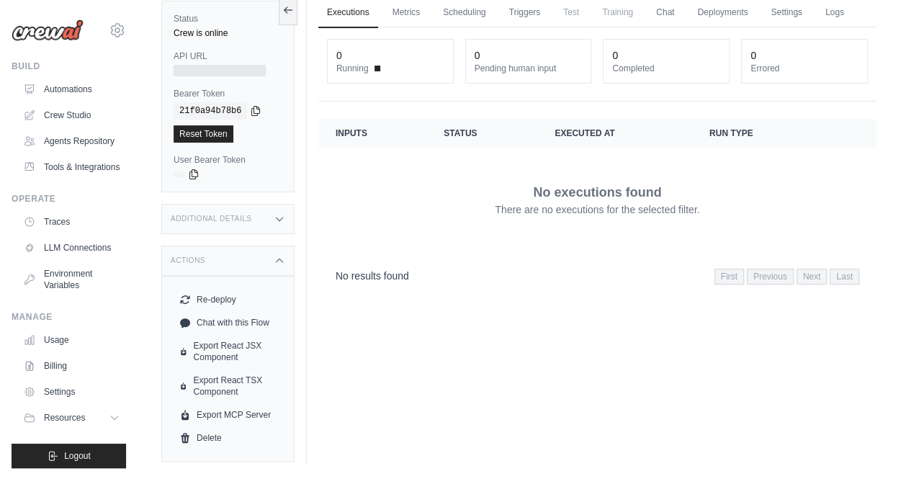
click at [368, 380] on div "Executions Metrics Scheduling Triggers Test Training Chat Deployments Settings …" at bounding box center [597, 225] width 581 height 479
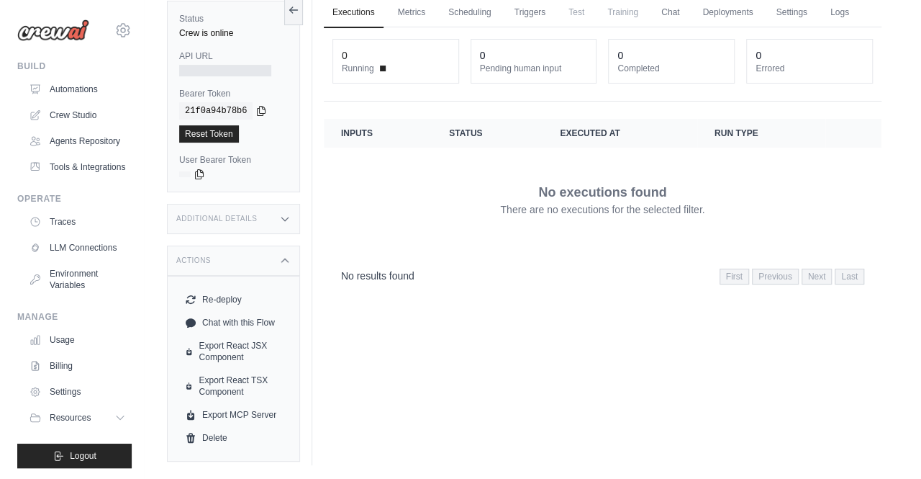
scroll to position [0, 0]
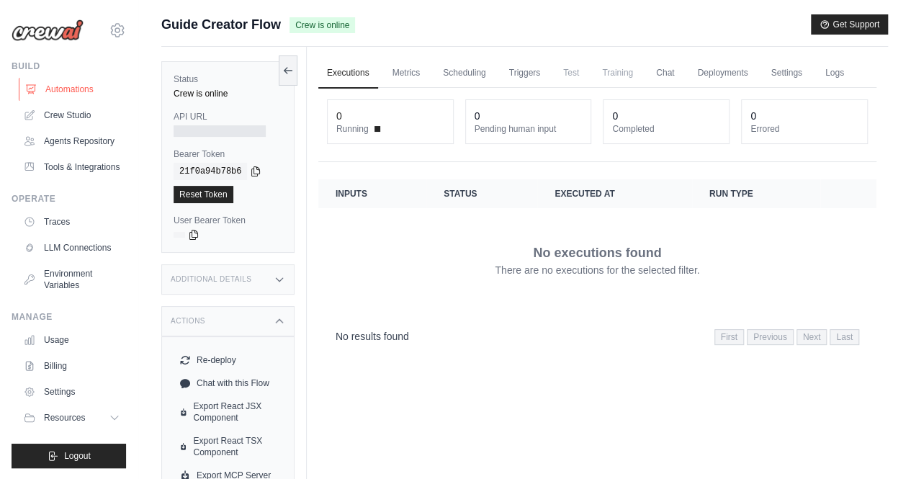
click at [84, 80] on link "Automations" at bounding box center [73, 89] width 109 height 23
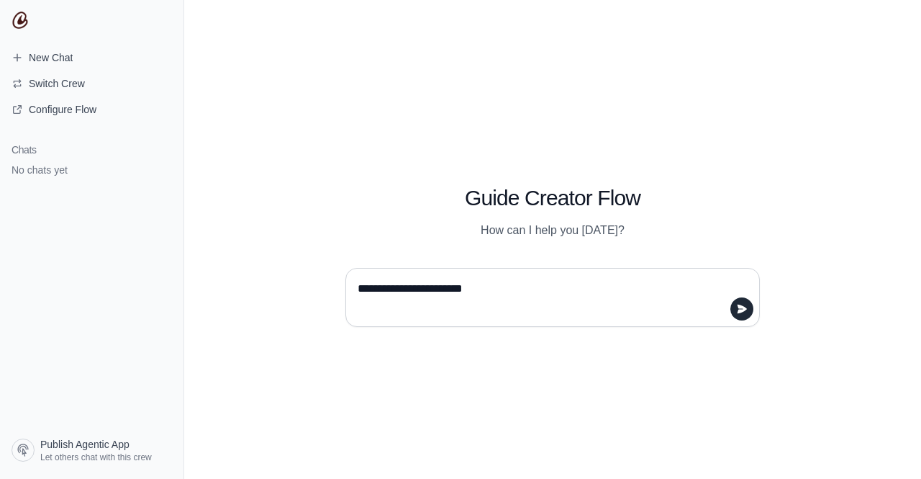
type textarea "**********"
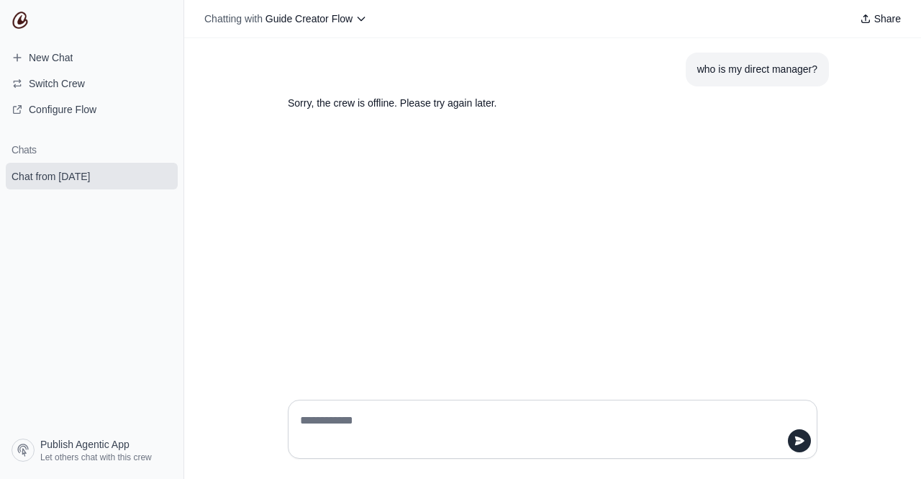
click at [443, 316] on div "who is my direct manager? Sorry, the crew is offline. Please try again later." at bounding box center [552, 213] width 737 height 350
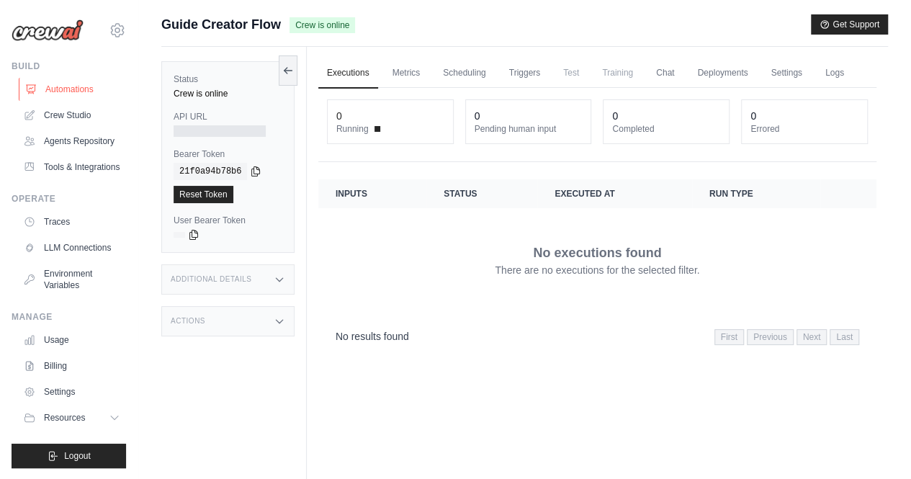
click at [96, 86] on link "Automations" at bounding box center [73, 89] width 109 height 23
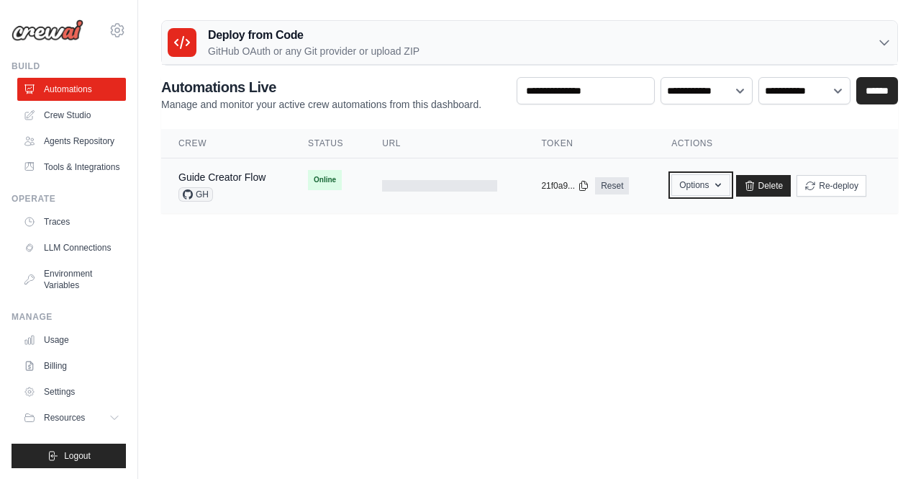
click at [712, 183] on button "Options" at bounding box center [701, 185] width 58 height 22
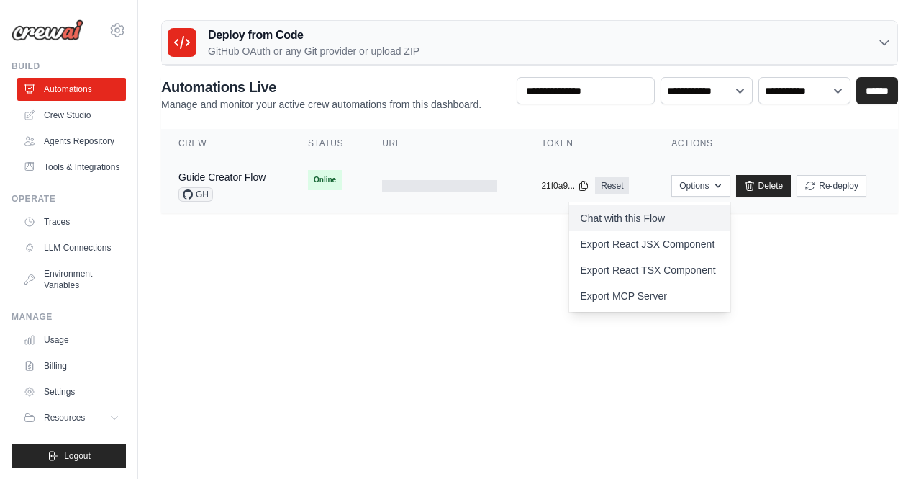
click at [651, 212] on link "Chat with this Flow" at bounding box center [649, 218] width 161 height 26
click at [469, 366] on body "sparshita.singh@ab-inbev.com Settings Build Automations Resources" at bounding box center [460, 239] width 921 height 479
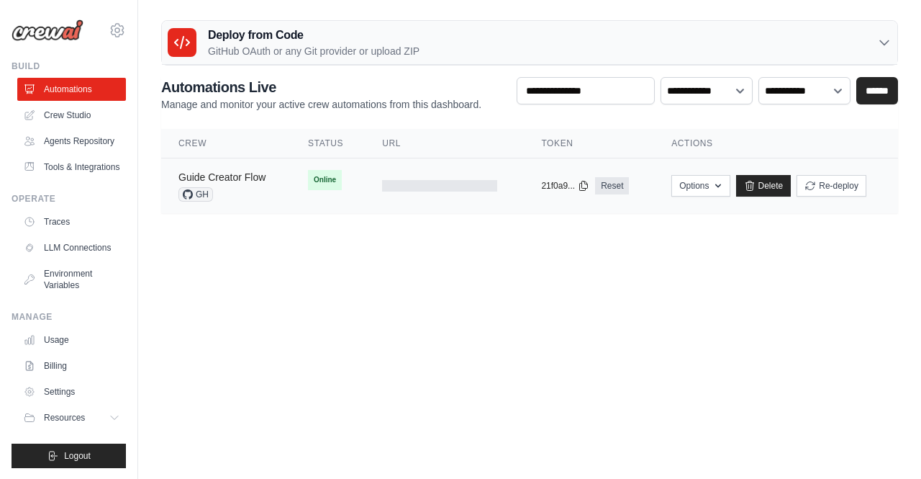
click at [225, 178] on link "Guide Creator Flow" at bounding box center [222, 177] width 87 height 12
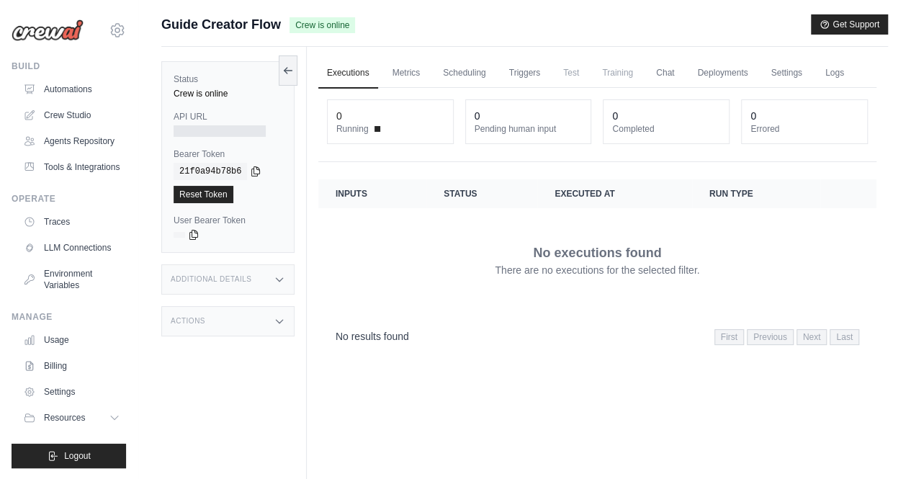
click at [191, 128] on div at bounding box center [219, 131] width 92 height 12
click at [404, 73] on link "Metrics" at bounding box center [406, 73] width 45 height 30
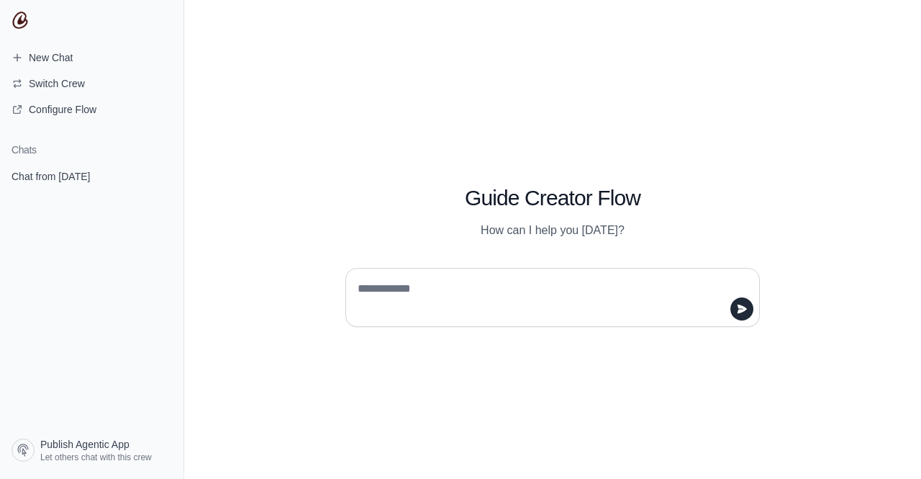
click at [418, 284] on textarea at bounding box center [548, 297] width 387 height 40
type textarea "**"
